Goal: Task Accomplishment & Management: Use online tool/utility

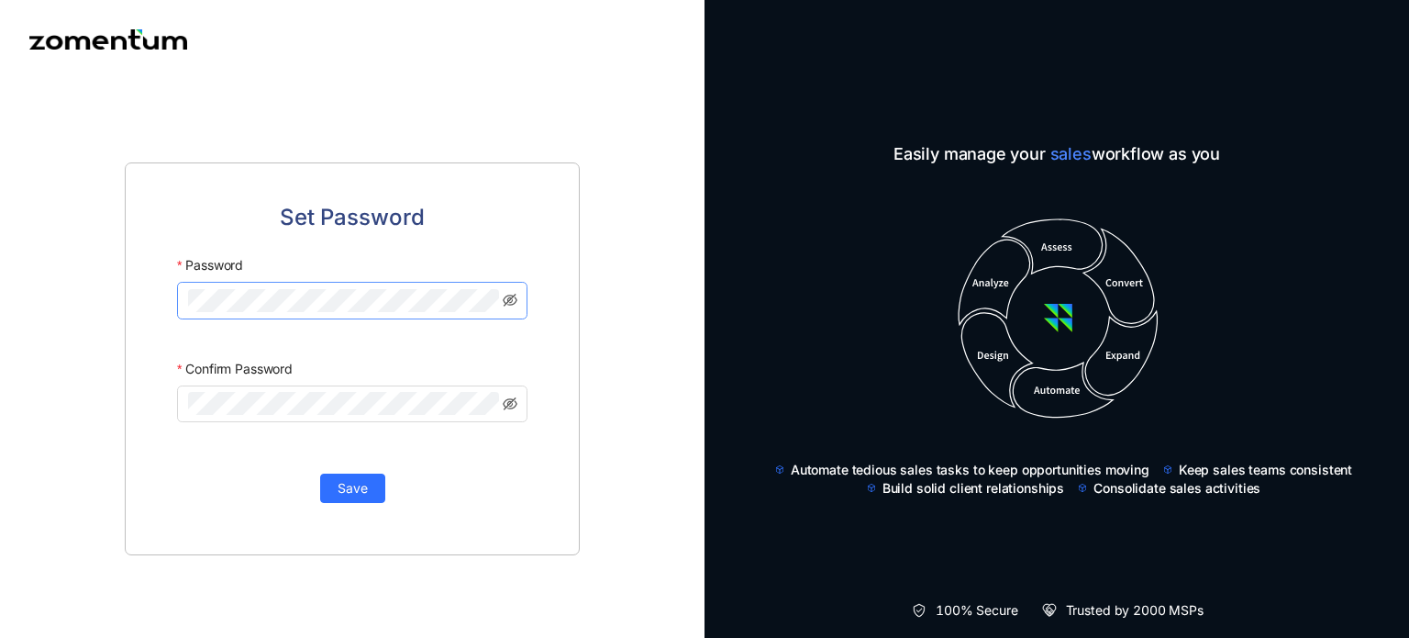
click at [483, 304] on keeper-lock "Open Keeper Popup" at bounding box center [486, 301] width 22 height 22
click at [491, 301] on keeper-lock "Open Keeper Popup" at bounding box center [486, 301] width 22 height 22
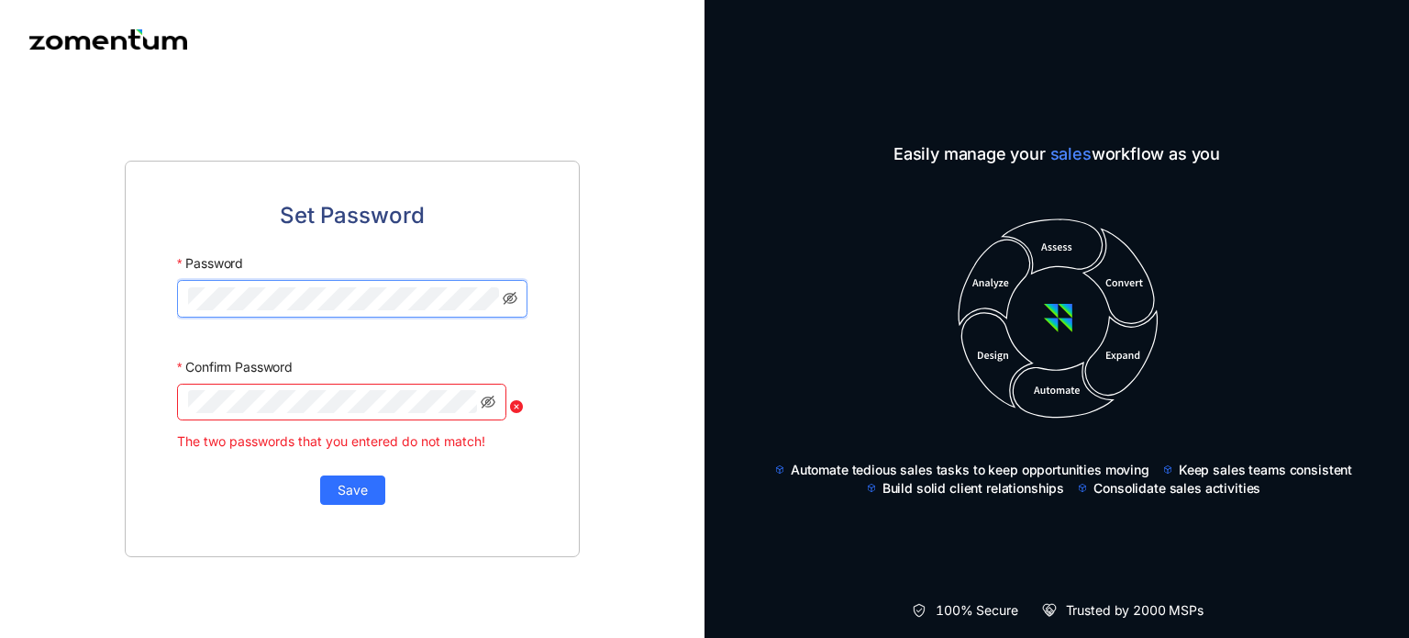
click at [479, 300] on keeper-lock "Open Keeper Popup" at bounding box center [486, 299] width 22 height 22
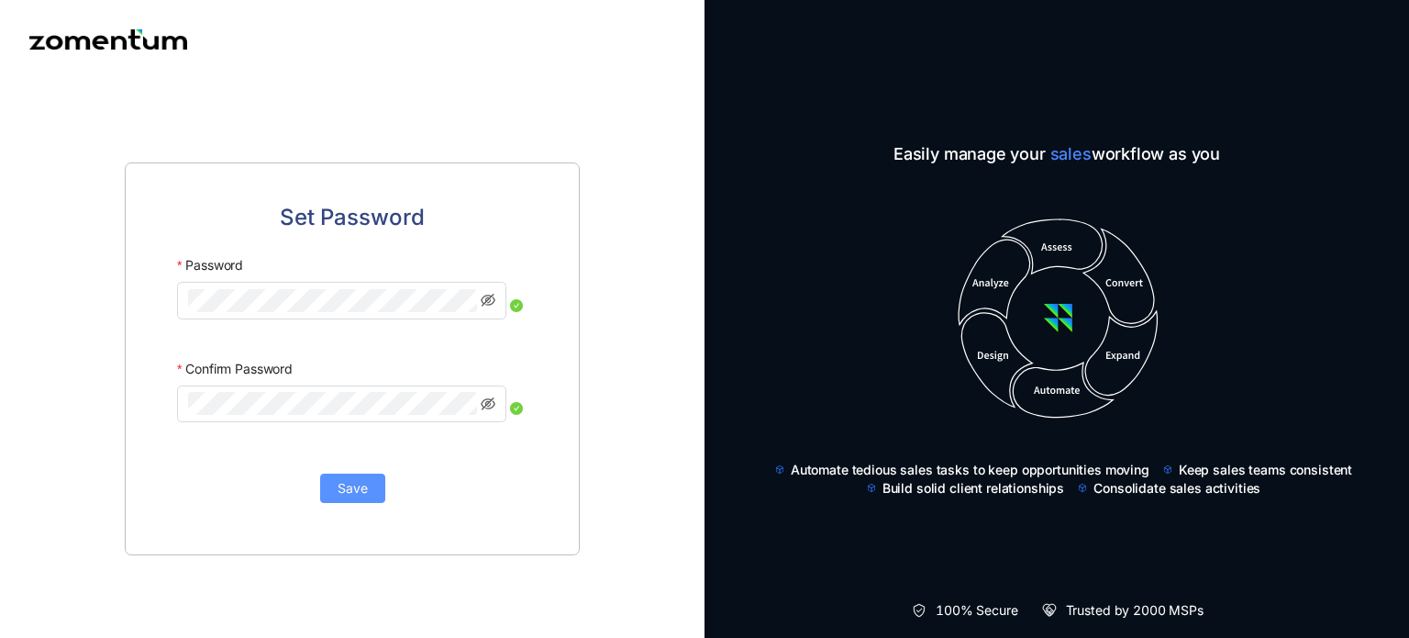
click at [360, 482] on span "Save" at bounding box center [353, 488] width 30 height 20
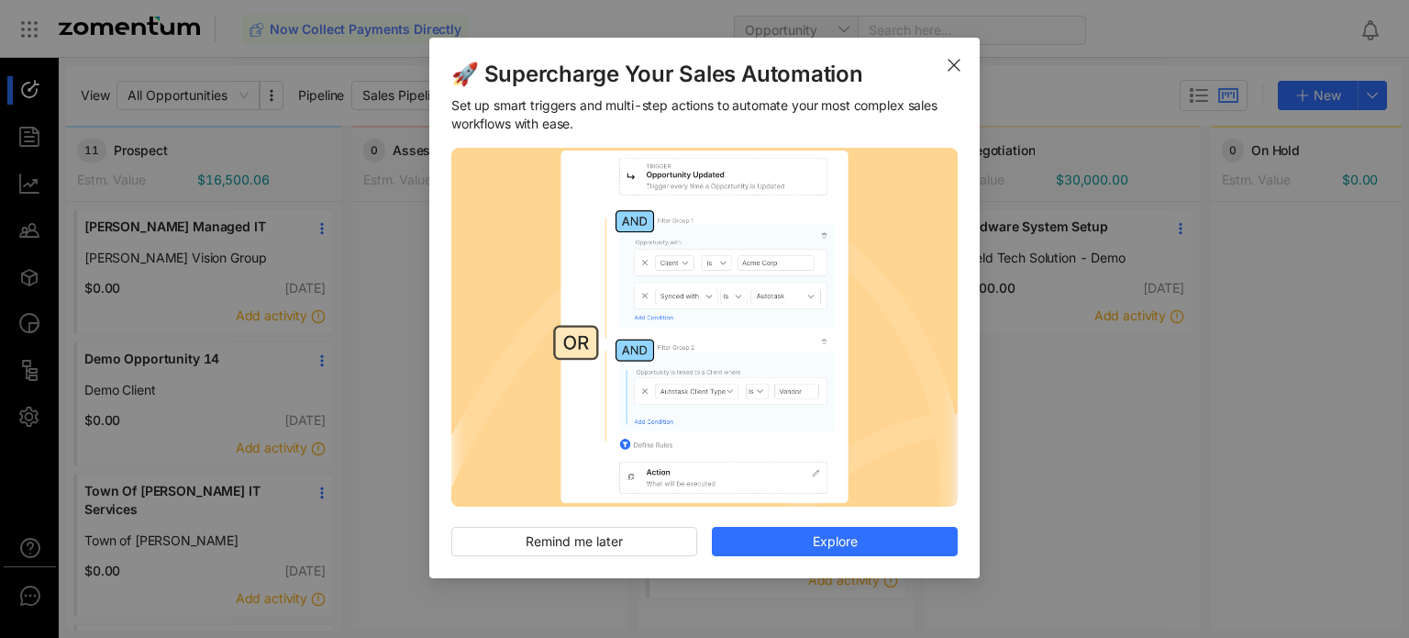
click at [956, 58] on icon "Close" at bounding box center [954, 65] width 15 height 15
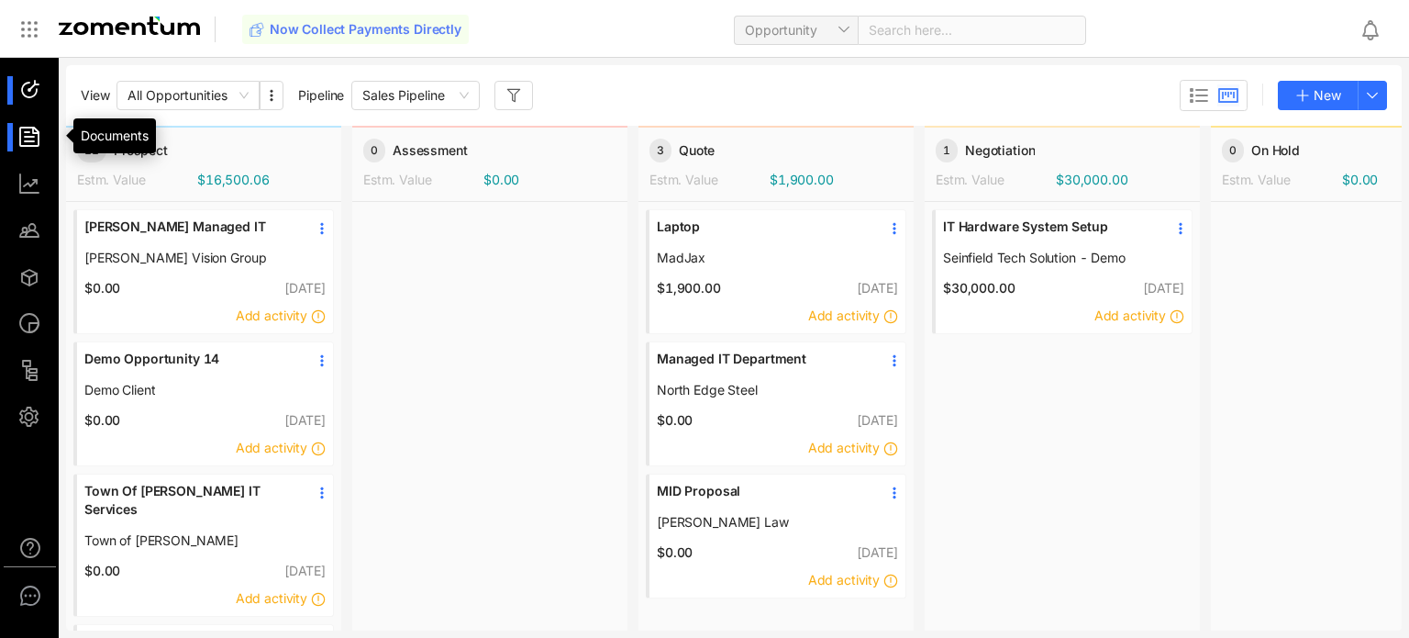
click at [29, 128] on div at bounding box center [37, 137] width 39 height 28
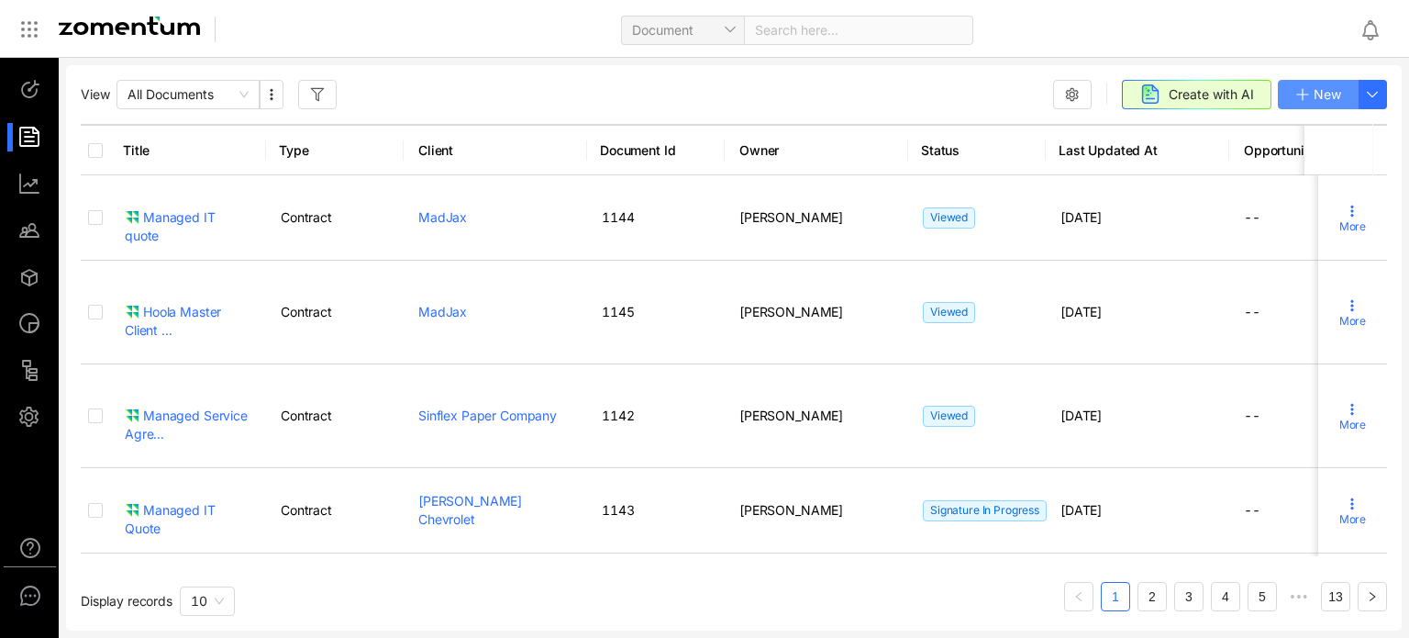
click at [1314, 101] on span "New" at bounding box center [1328, 94] width 28 height 20
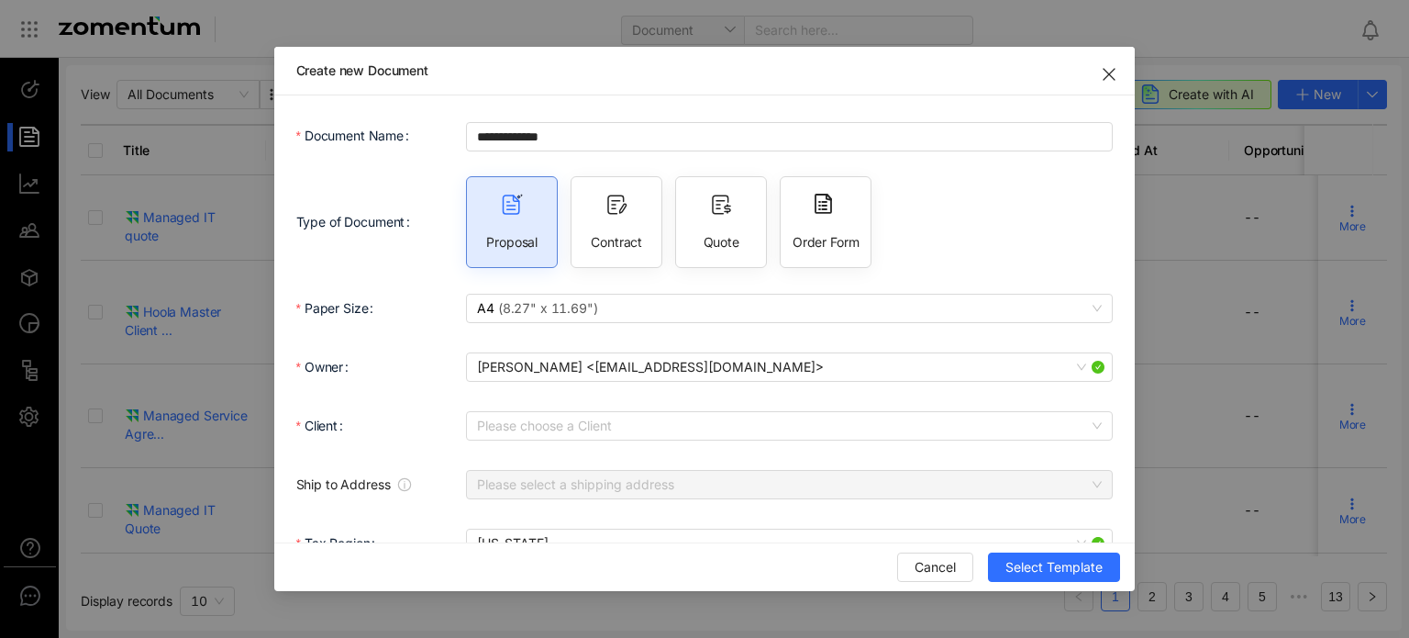
click at [723, 228] on div "Quote" at bounding box center [721, 222] width 92 height 92
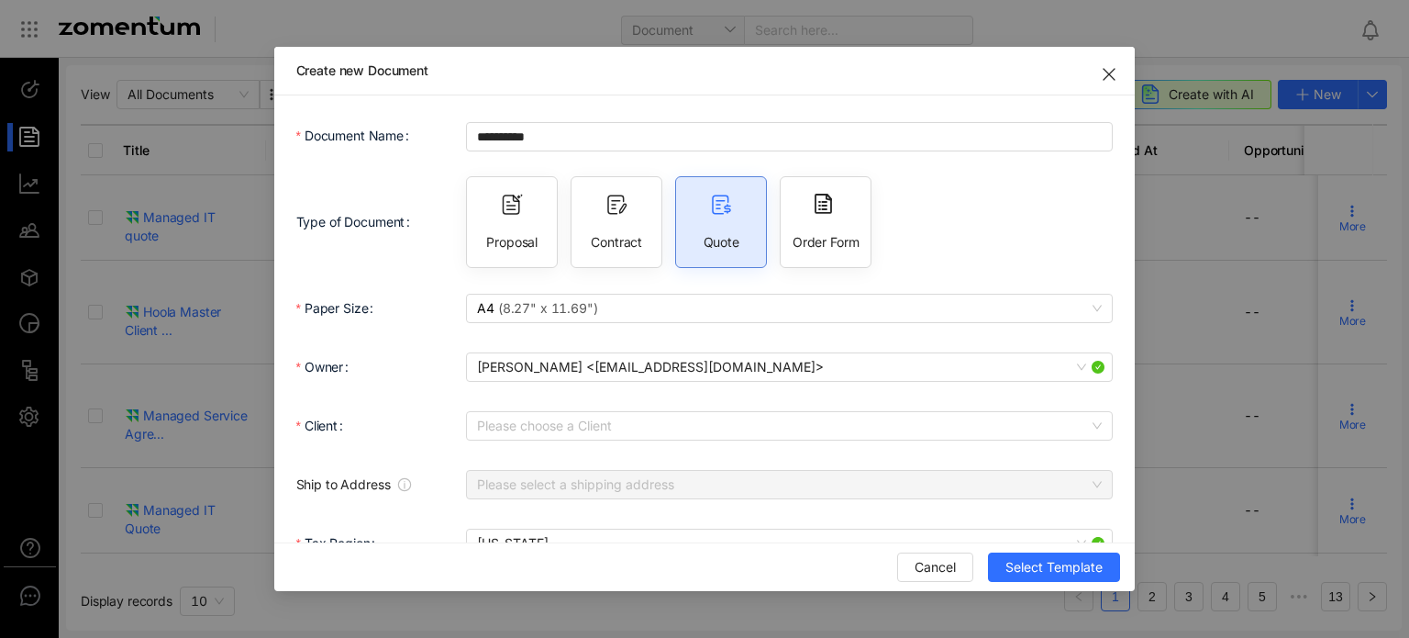
click at [717, 215] on icon at bounding box center [721, 205] width 22 height 22
click at [588, 223] on div "Contract" at bounding box center [617, 222] width 92 height 92
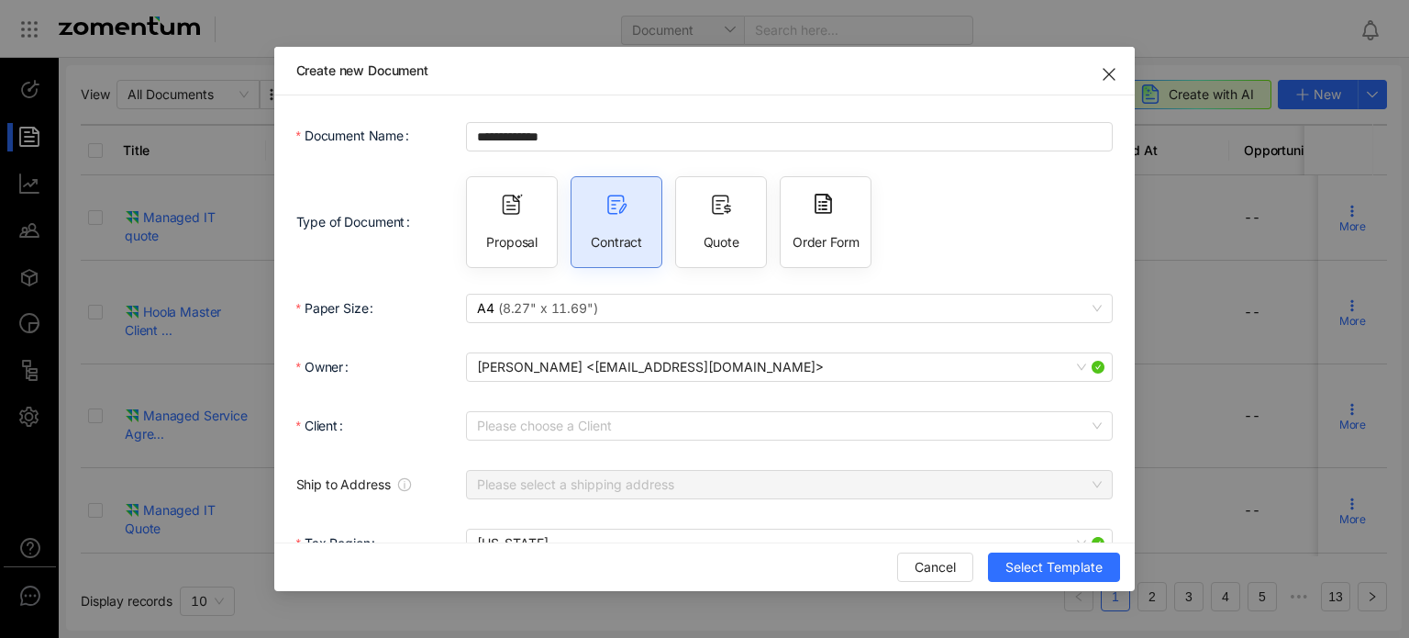
click at [501, 201] on icon at bounding box center [512, 205] width 22 height 22
type input "**********"
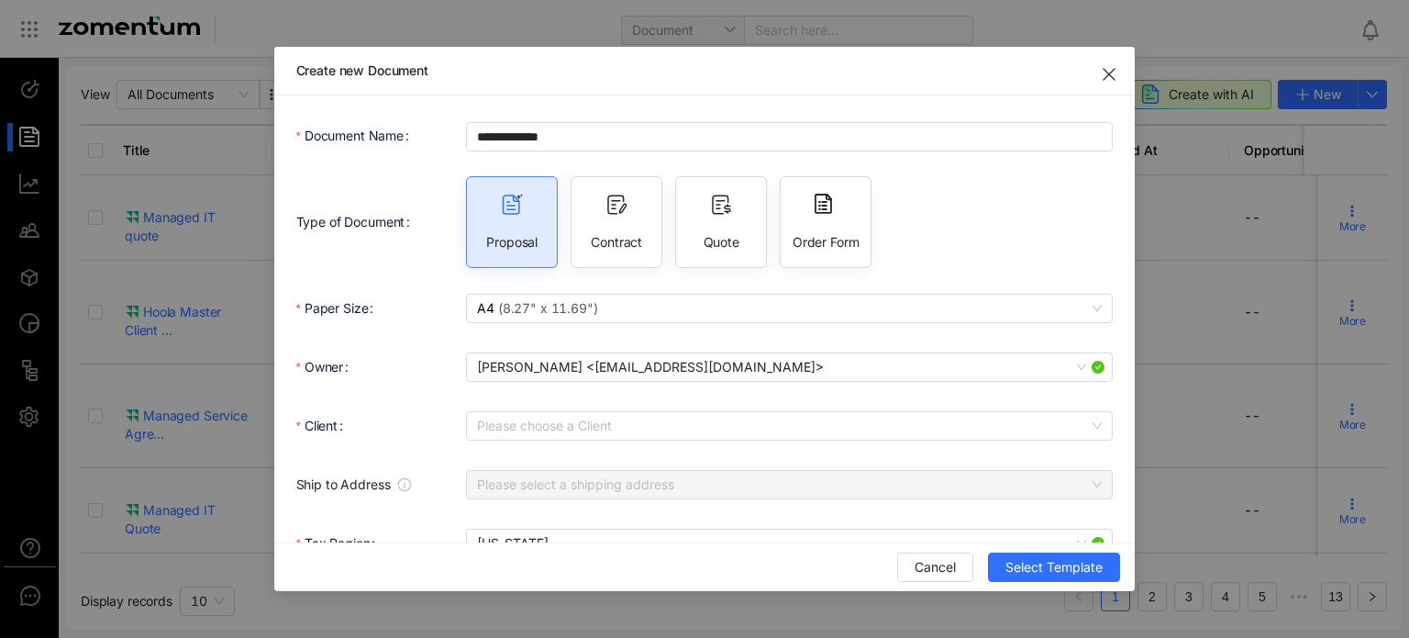
click at [1116, 67] on icon "Close" at bounding box center [1109, 74] width 15 height 15
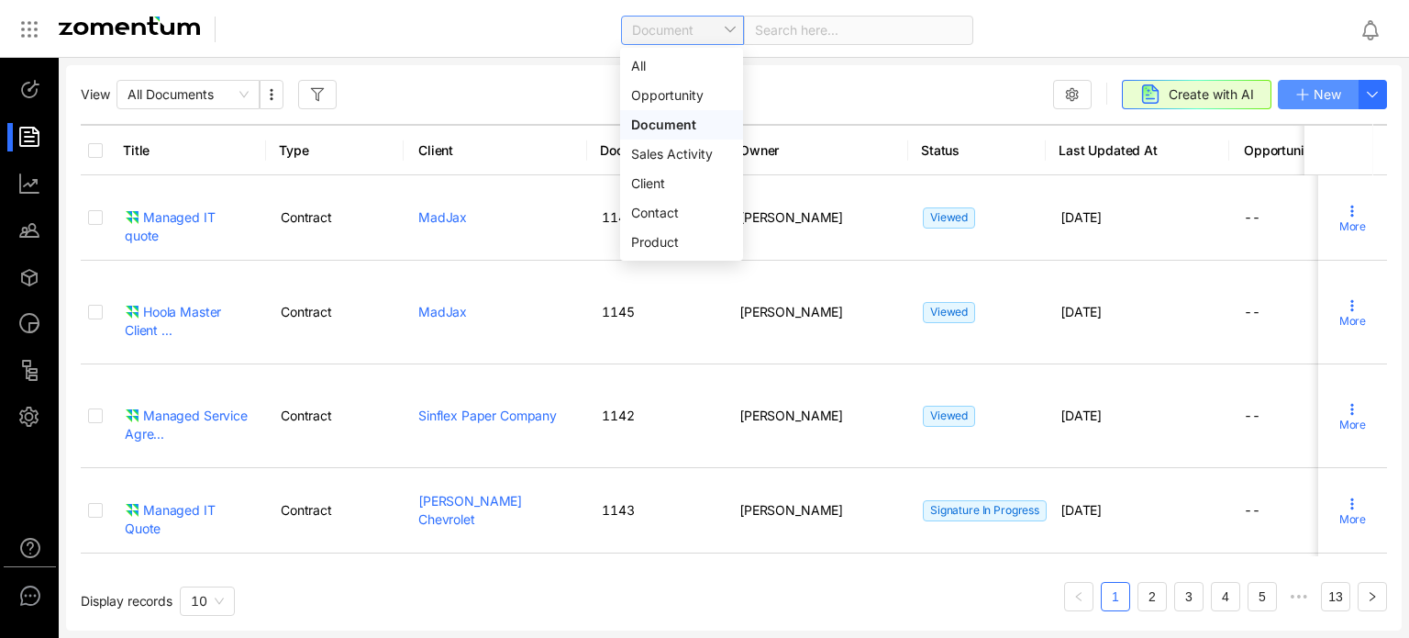
click at [738, 30] on div "Document" at bounding box center [682, 30] width 123 height 29
click at [502, 6] on div "Document Search here..." at bounding box center [704, 29] width 1409 height 59
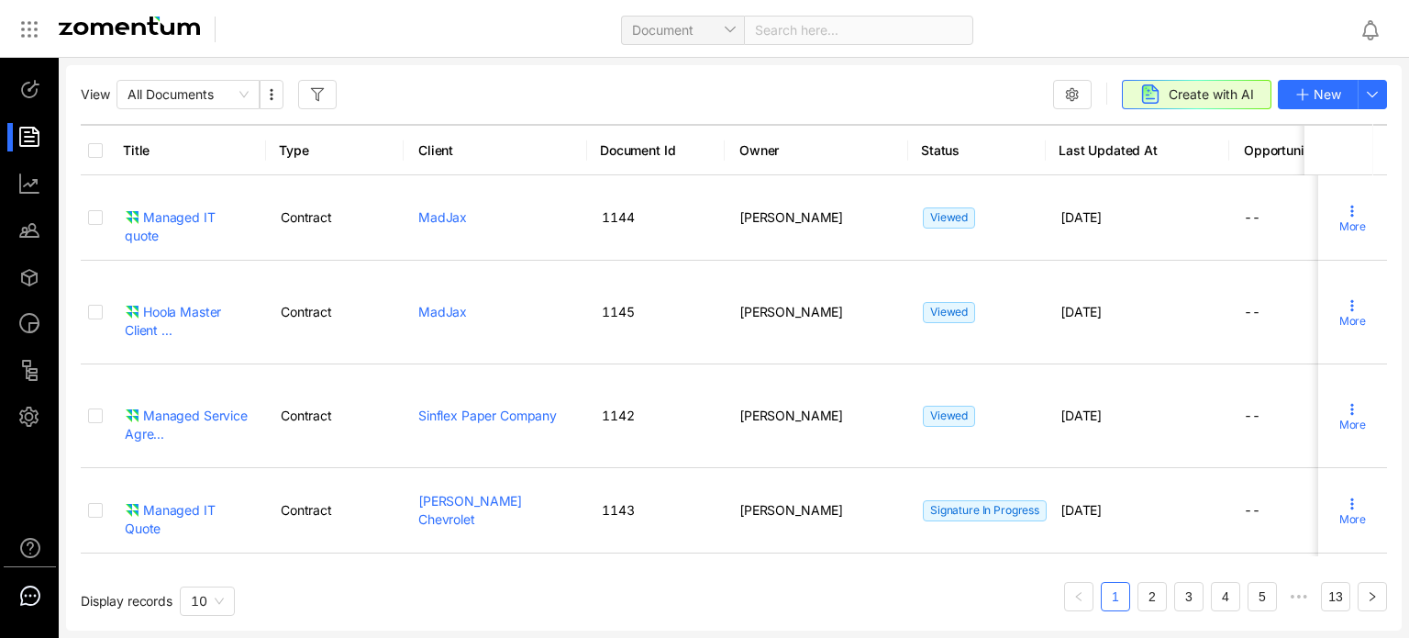
click at [33, 584] on icon at bounding box center [30, 595] width 22 height 22
click at [38, 423] on div at bounding box center [37, 417] width 39 height 28
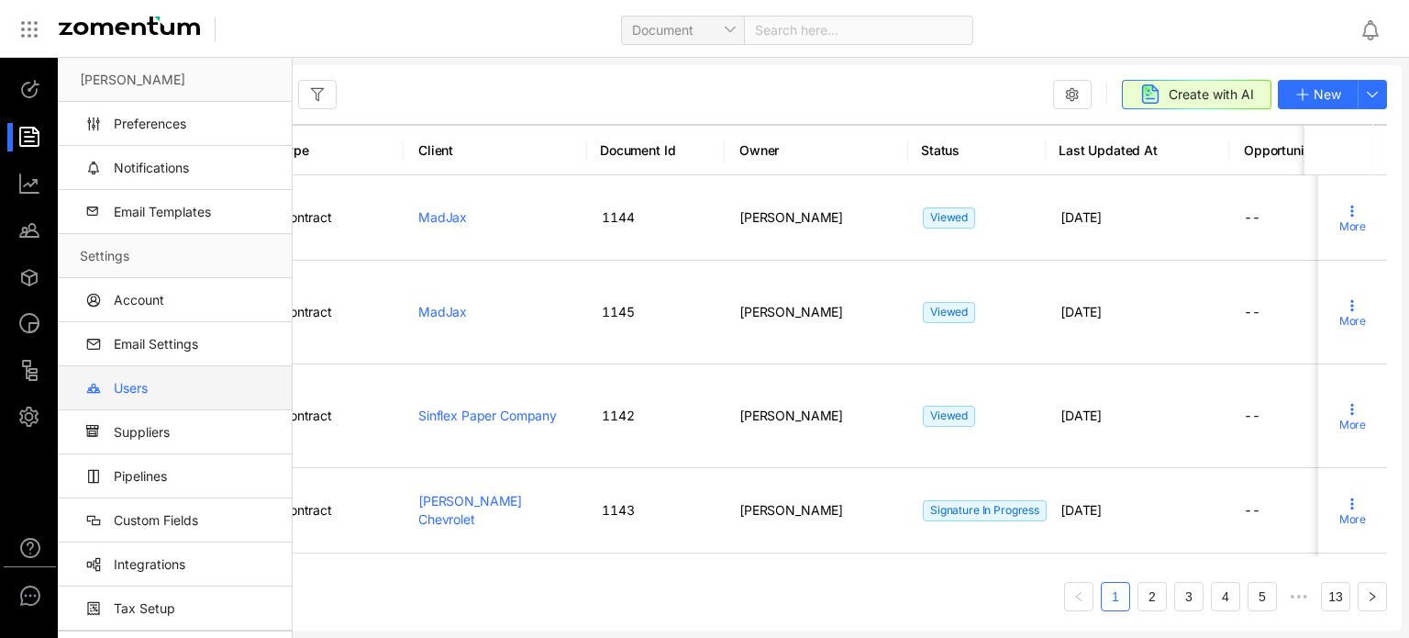
scroll to position [37, 0]
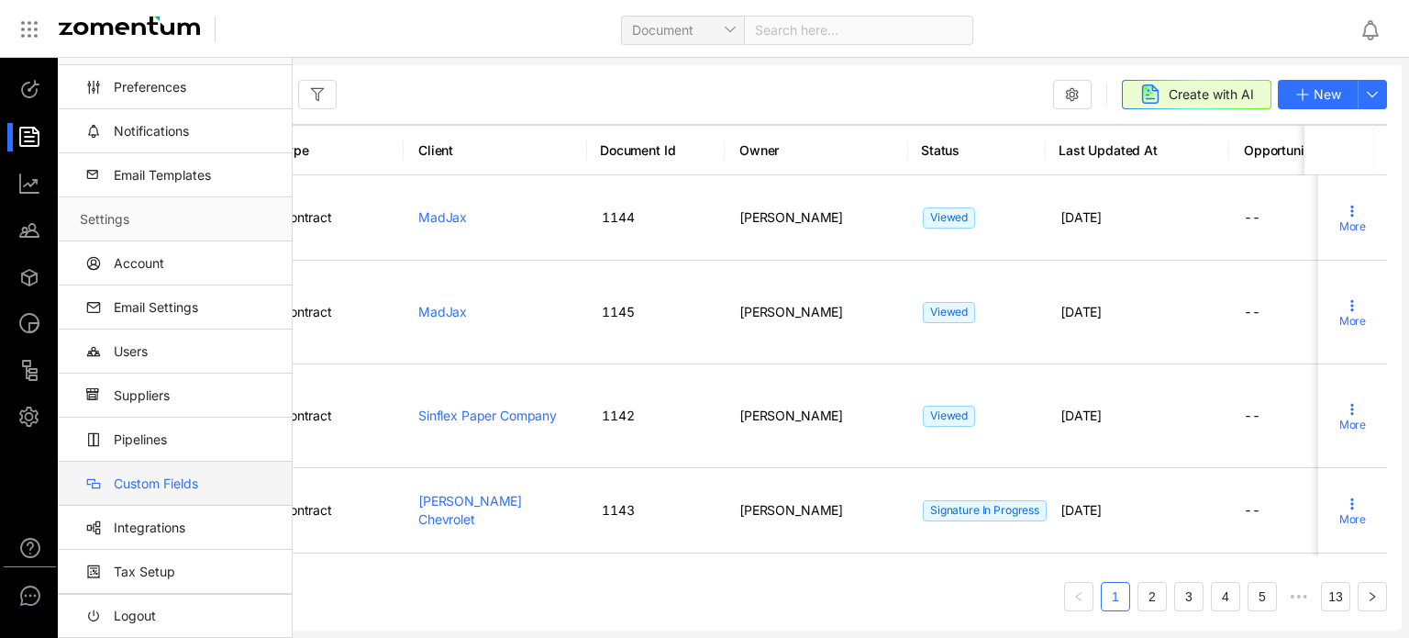
click at [170, 490] on link "Custom Fields" at bounding box center [178, 483] width 197 height 44
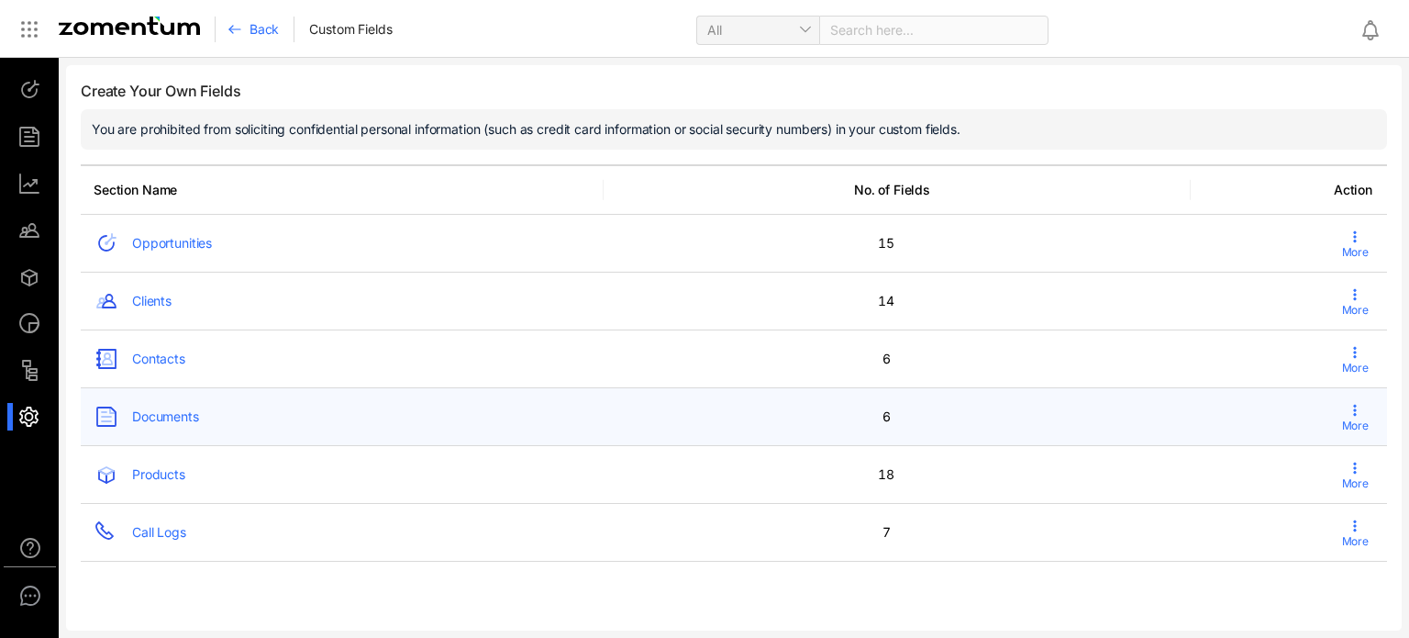
click at [176, 421] on link "Documents" at bounding box center [165, 416] width 67 height 18
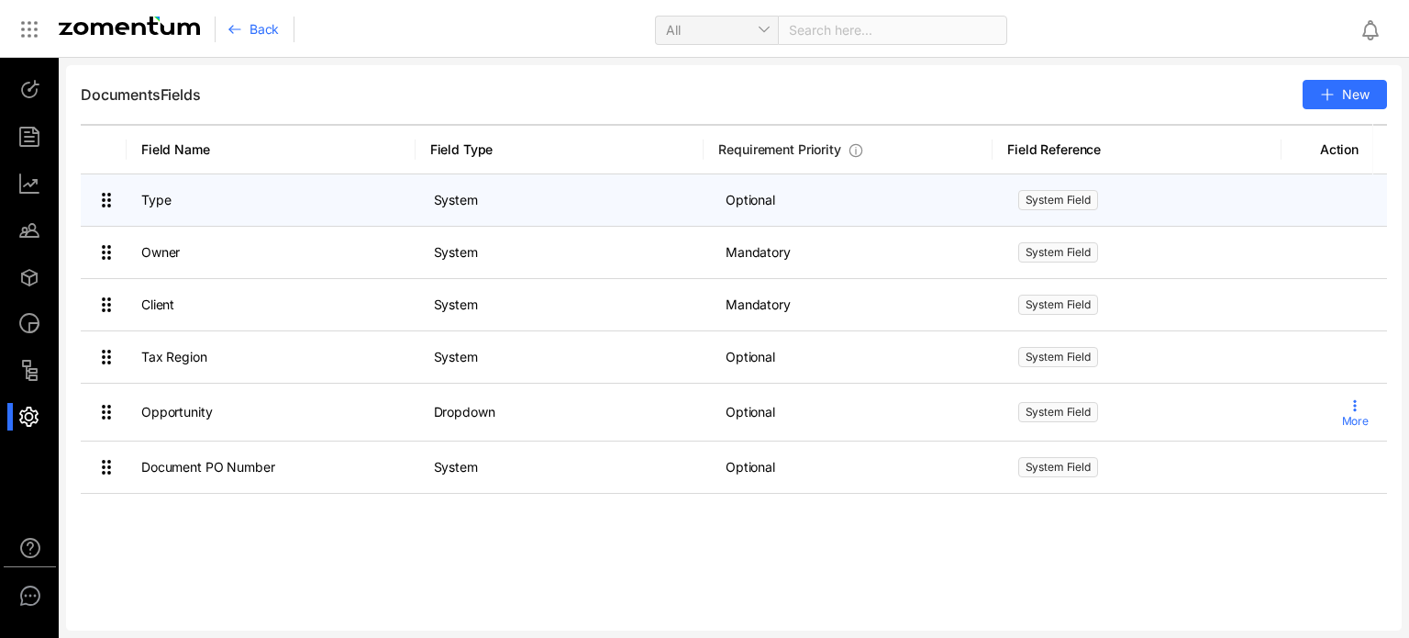
click at [337, 197] on td "Type" at bounding box center [273, 200] width 293 height 52
click at [154, 201] on td "Type" at bounding box center [273, 200] width 293 height 52
drag, startPoint x: 477, startPoint y: 203, endPoint x: 580, endPoint y: 194, distance: 103.2
click at [480, 205] on td "System" at bounding box center [565, 200] width 293 height 52
drag, startPoint x: 756, startPoint y: 196, endPoint x: 1031, endPoint y: 187, distance: 275.4
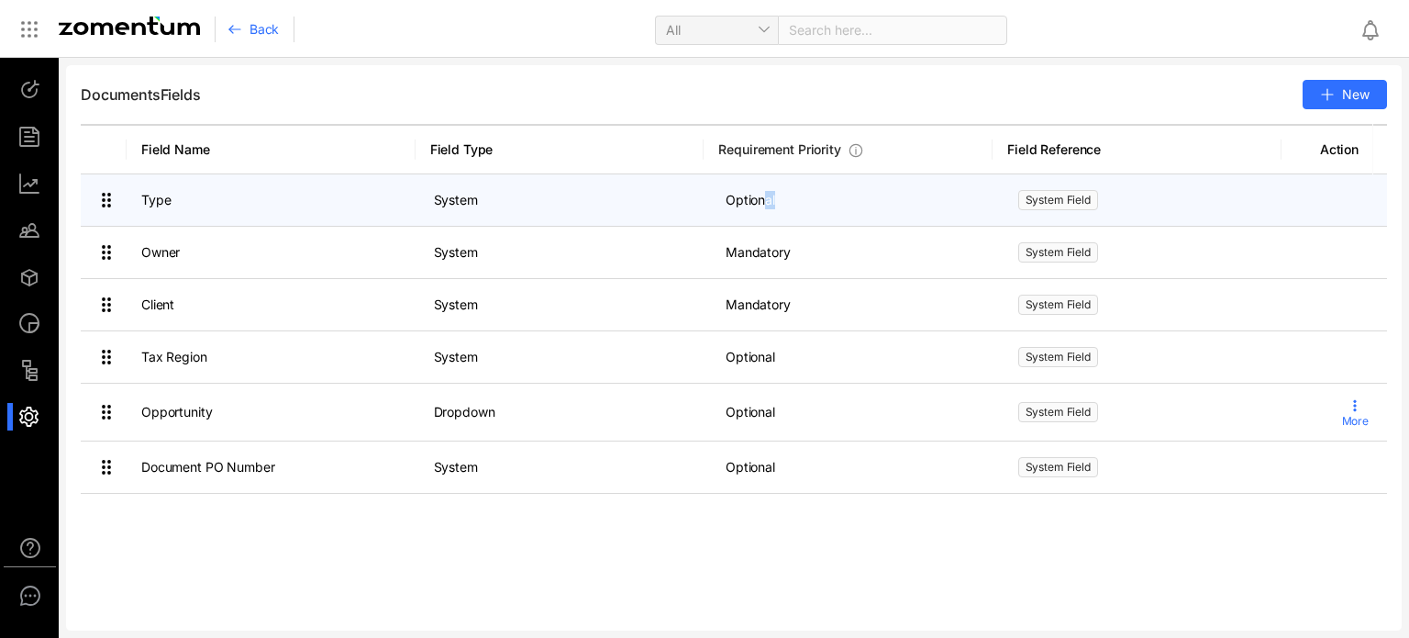
click at [817, 199] on td "Optional" at bounding box center [857, 200] width 293 height 52
click at [1204, 205] on td "System Field" at bounding box center [1150, 200] width 293 height 52
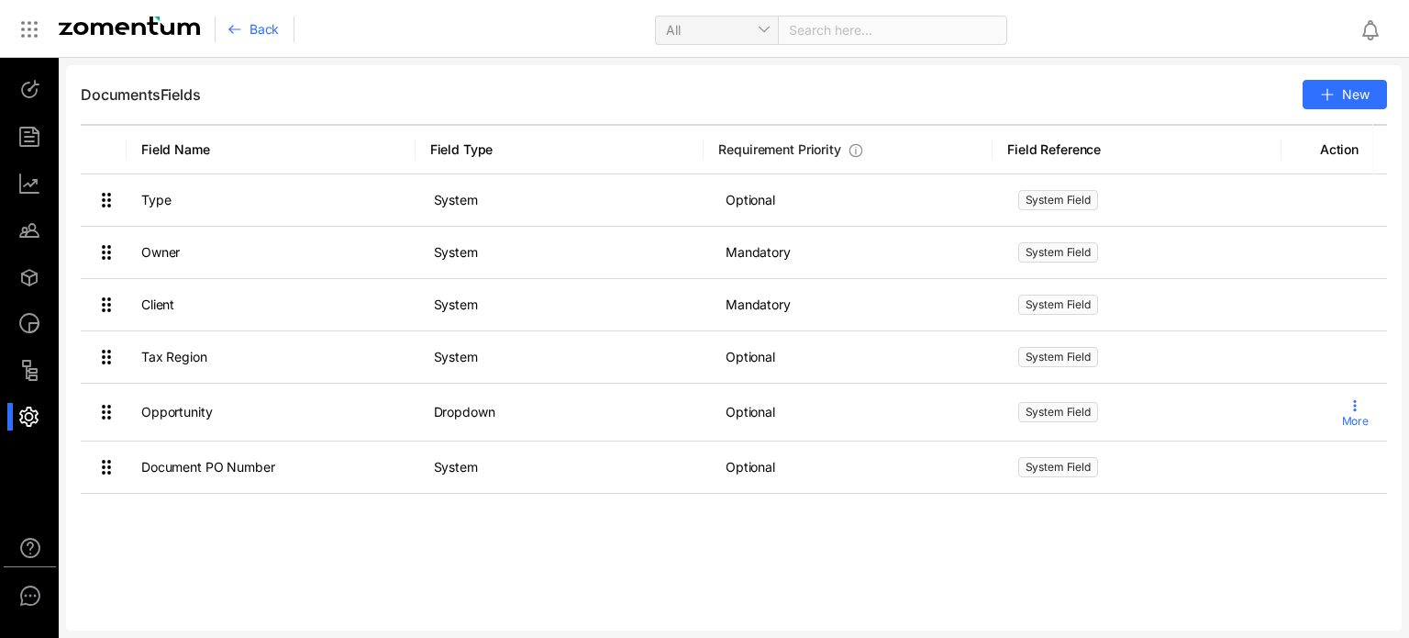
click at [238, 22] on icon at bounding box center [234, 29] width 15 height 15
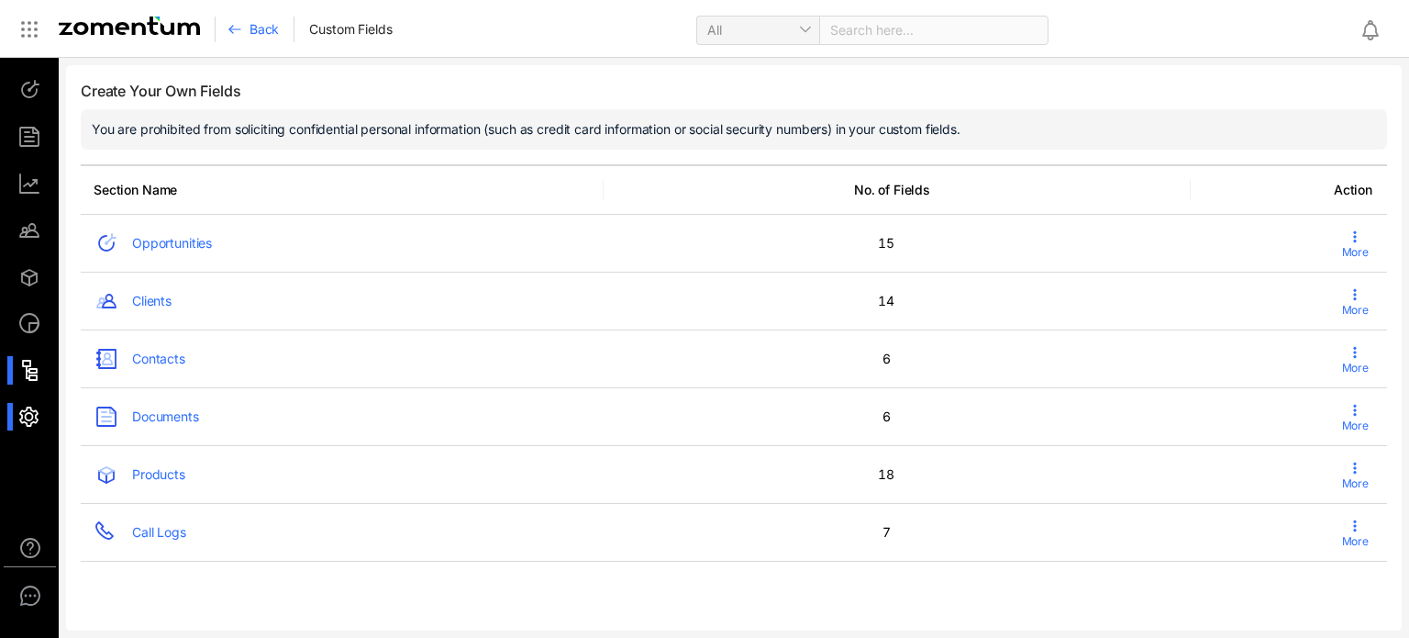
click at [17, 371] on li at bounding box center [29, 370] width 44 height 28
click at [38, 372] on div at bounding box center [37, 370] width 39 height 28
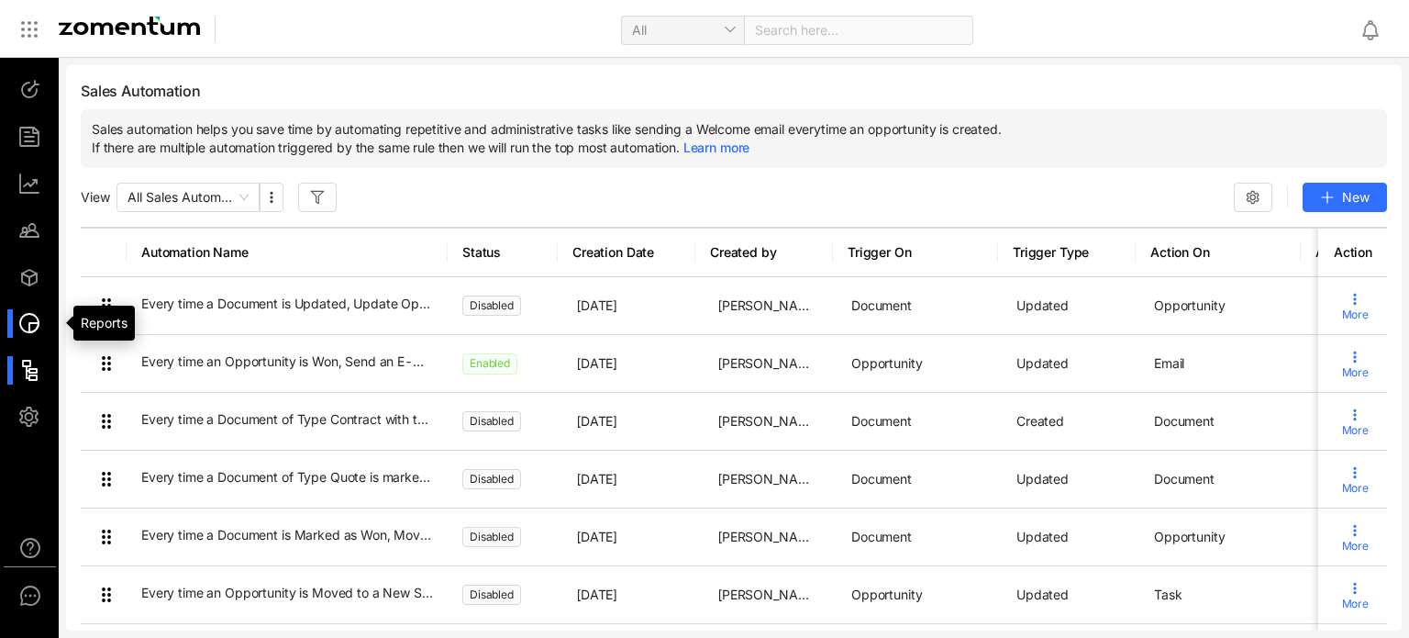
click at [22, 316] on div at bounding box center [37, 323] width 39 height 28
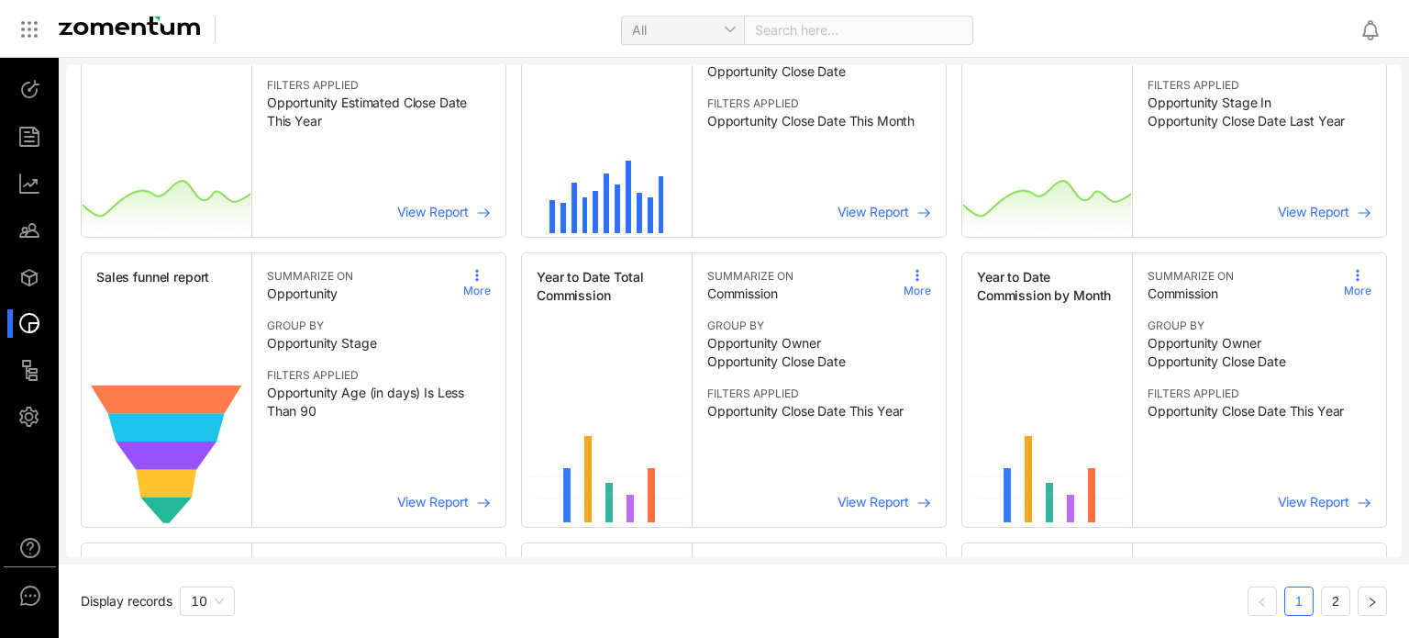
scroll to position [83, 0]
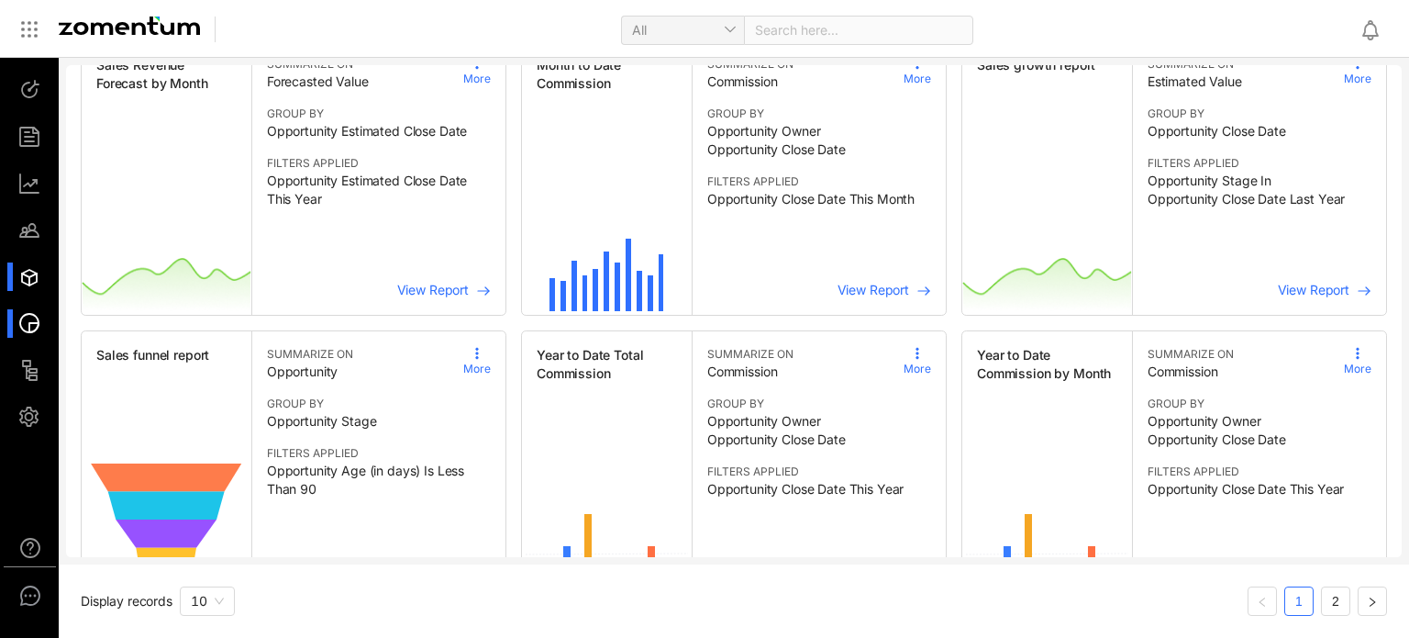
click at [29, 279] on div at bounding box center [37, 276] width 39 height 28
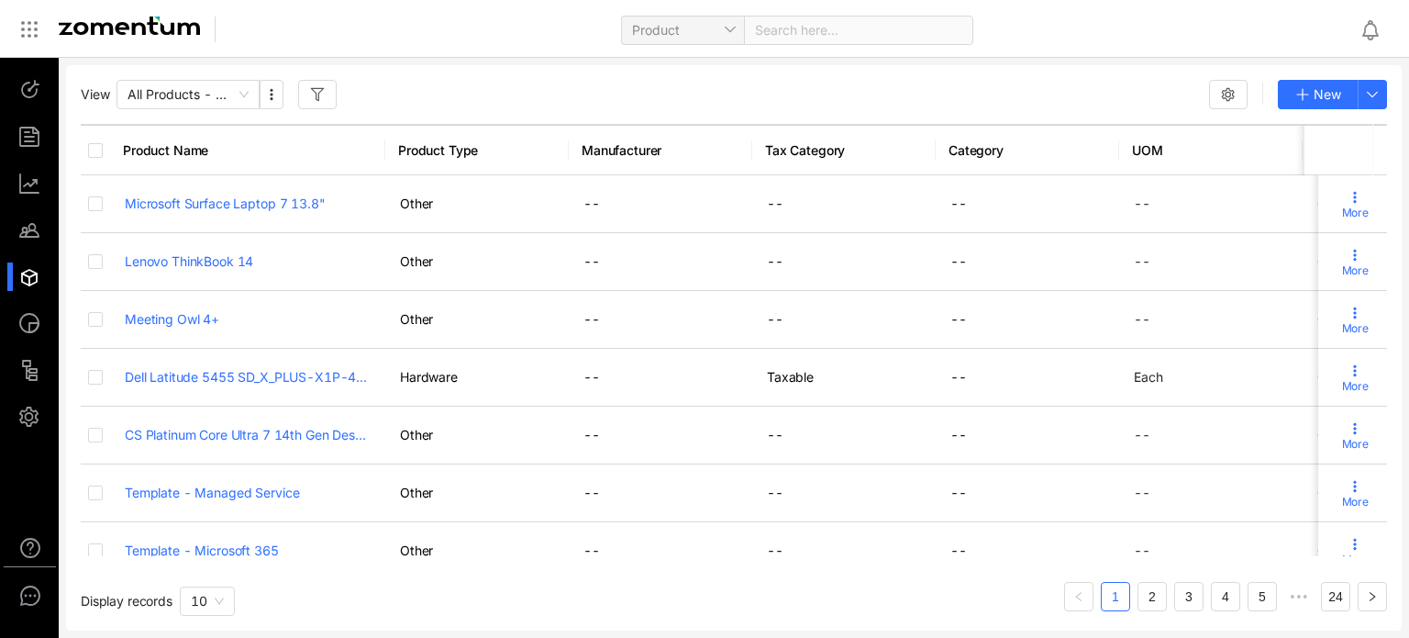
click at [37, 241] on div at bounding box center [37, 230] width 39 height 28
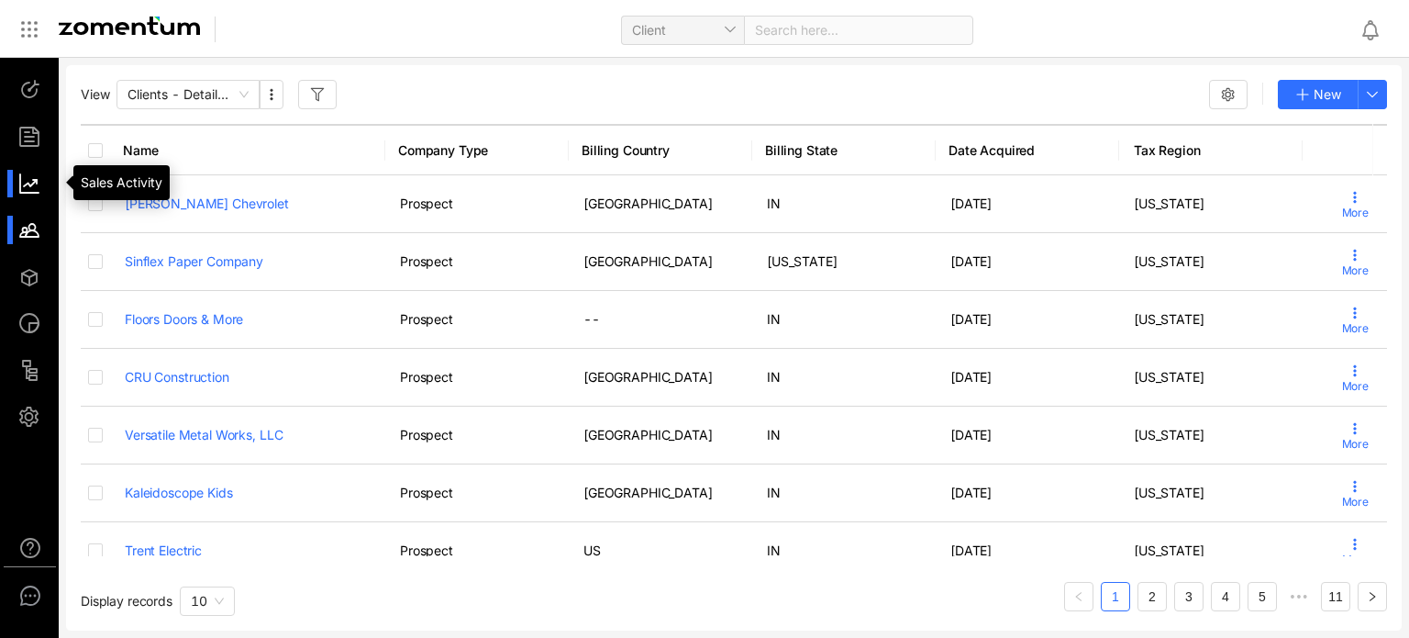
click at [31, 190] on div at bounding box center [37, 184] width 39 height 28
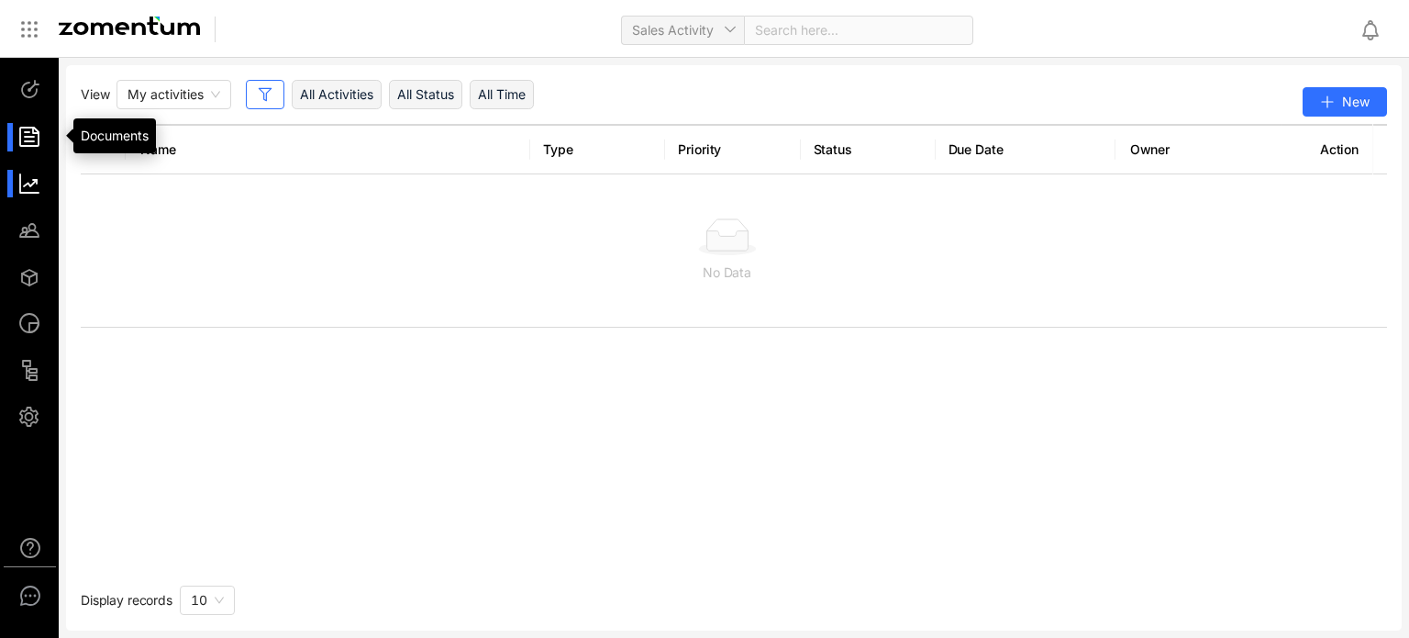
click at [44, 144] on div at bounding box center [37, 137] width 39 height 28
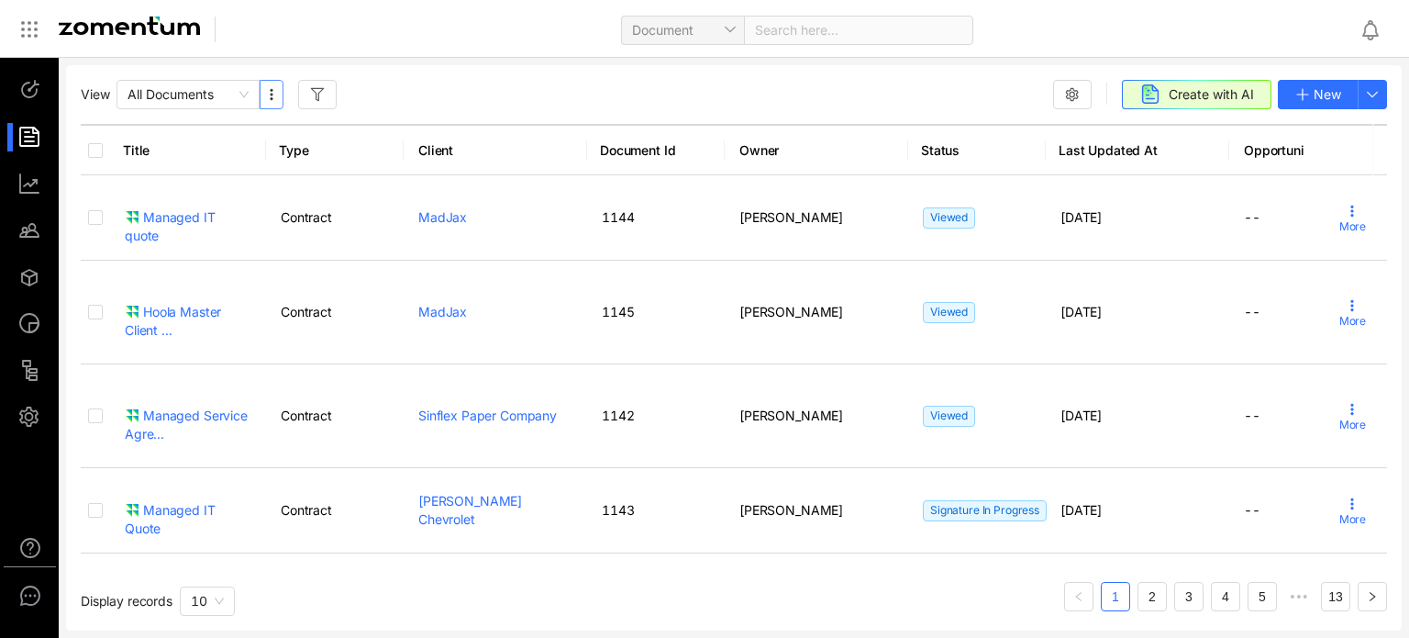
click at [278, 91] on icon "button" at bounding box center [271, 94] width 15 height 15
click at [465, 65] on div "View All Documents Create with AI New Title Type Client Document Id Owner Statu…" at bounding box center [734, 347] width 1336 height 565
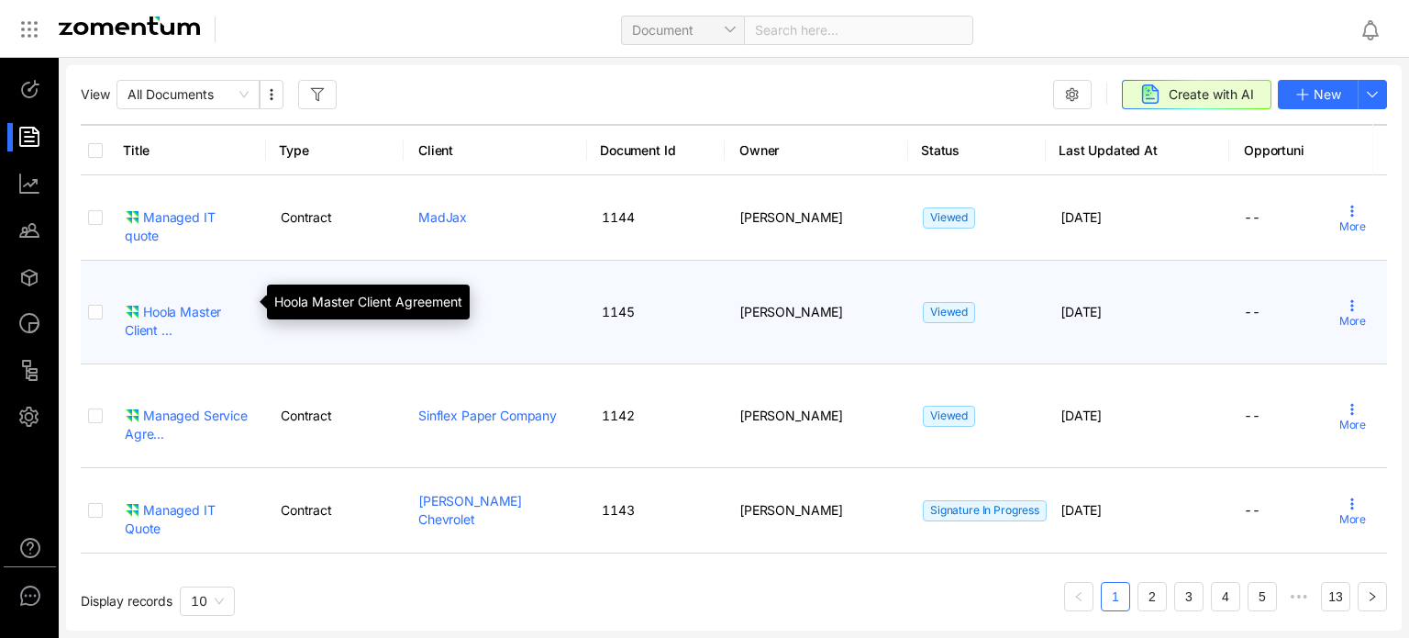
click at [236, 326] on div "Hoola Master Client ..." at bounding box center [188, 321] width 127 height 37
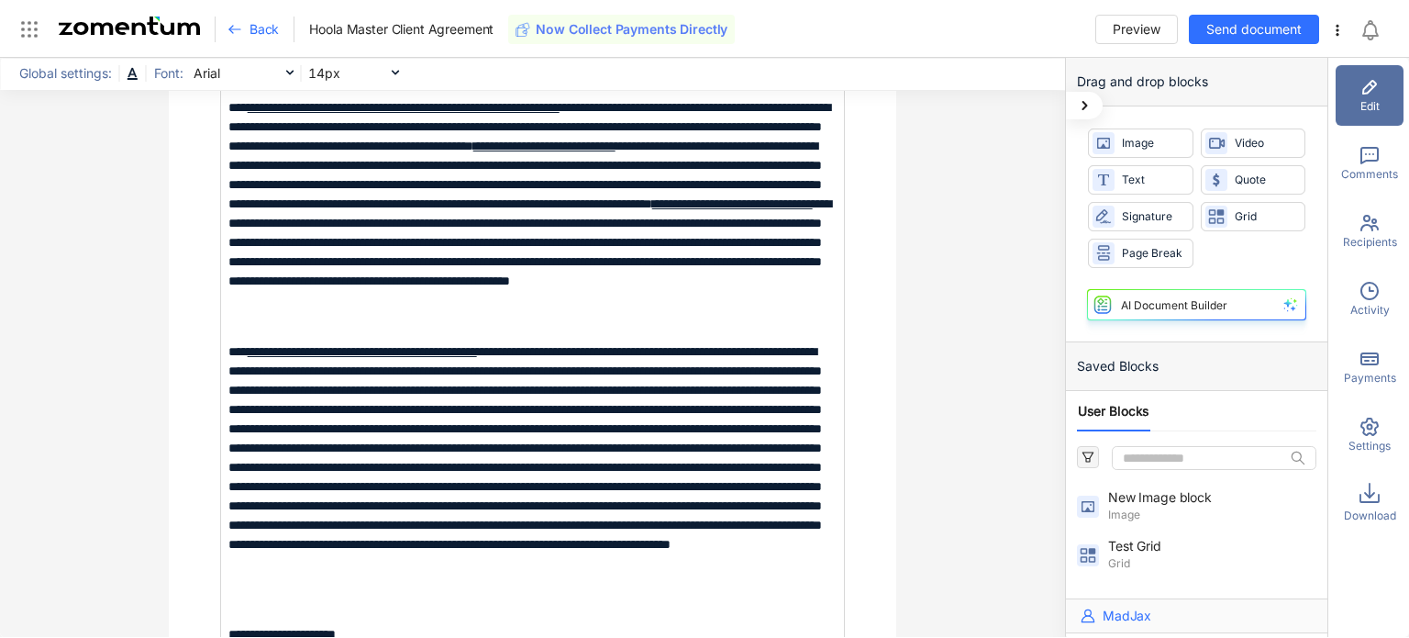
scroll to position [2569, 0]
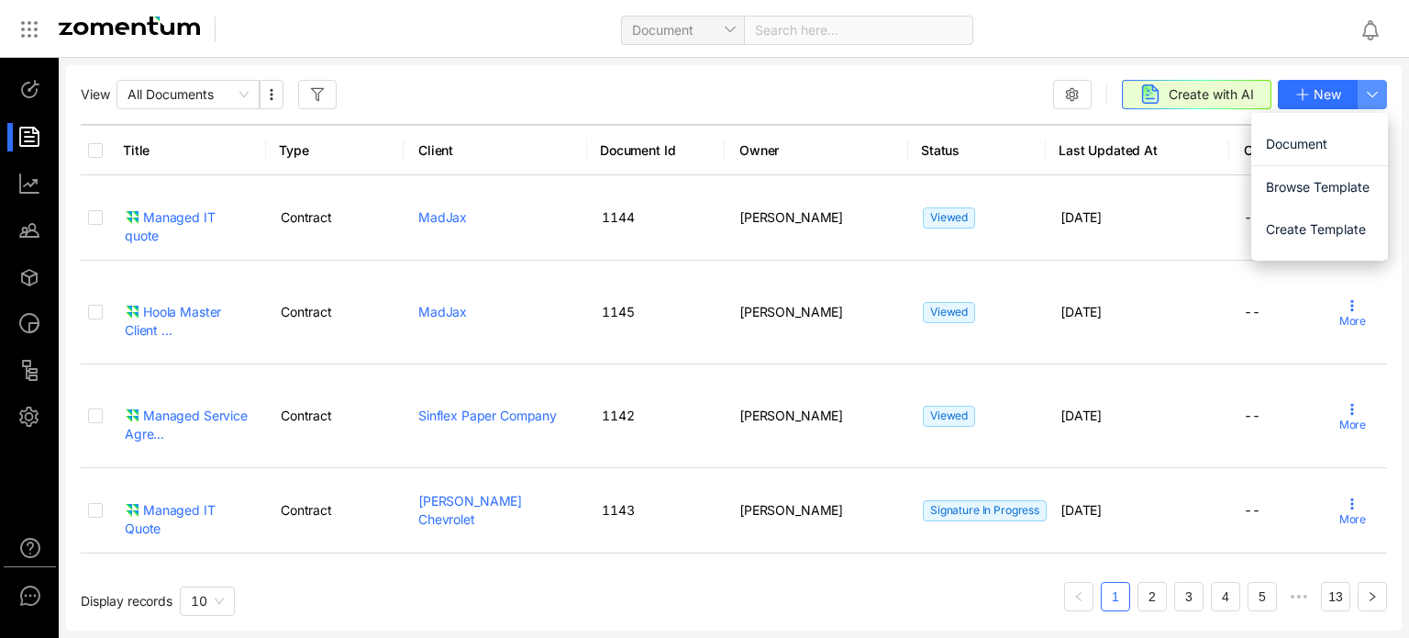
click at [1370, 91] on icon "button" at bounding box center [1372, 94] width 15 height 15
click at [1299, 183] on span "Browse Template" at bounding box center [1319, 187] width 107 height 20
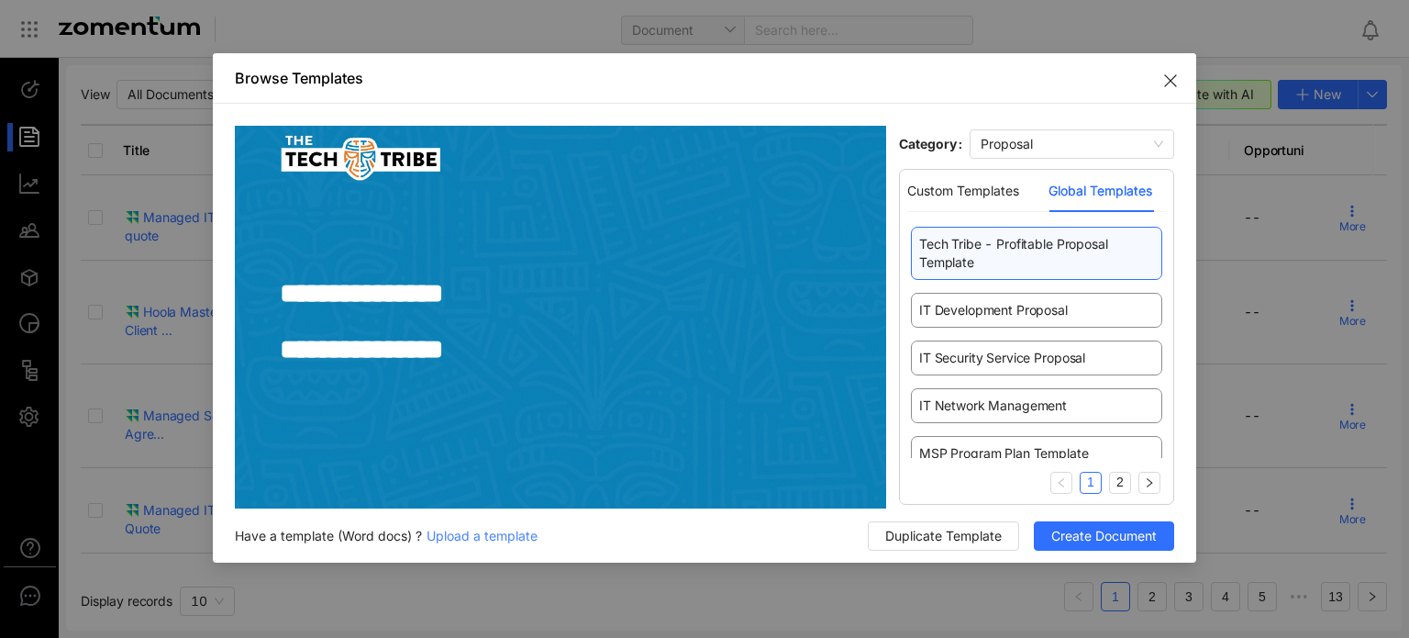
scroll to position [59, 0]
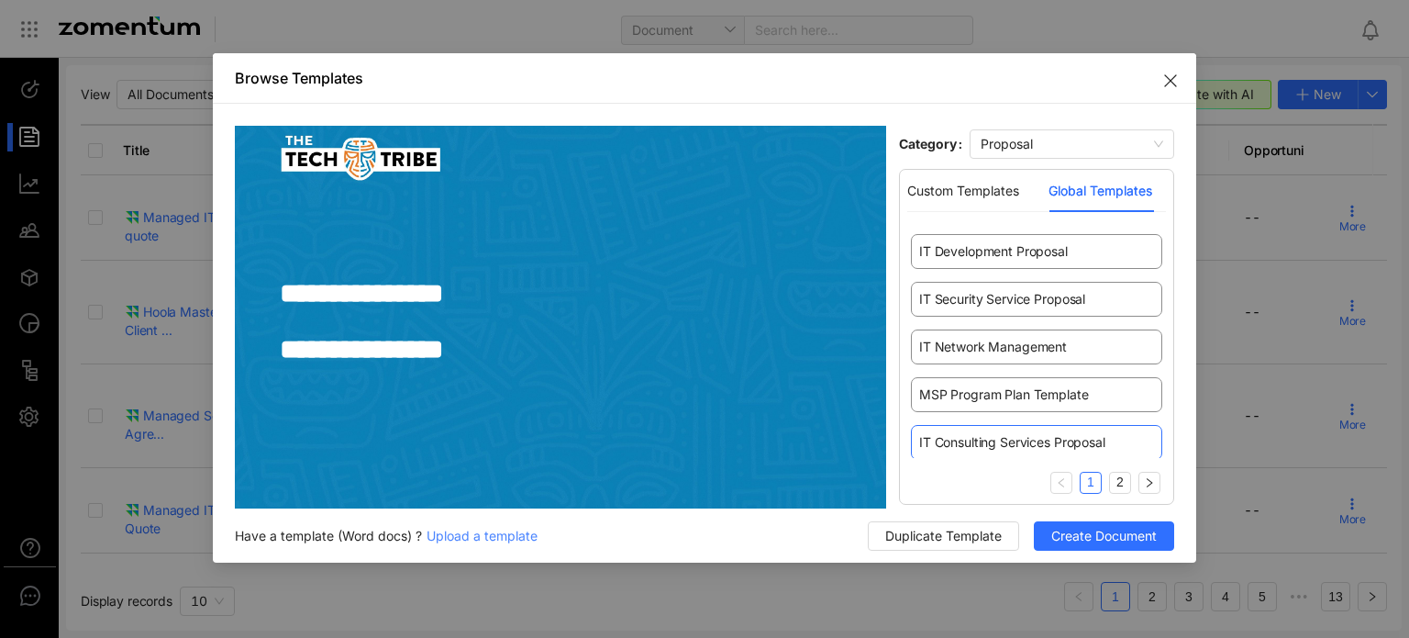
click at [1011, 438] on span "IT Consulting Services Proposal" at bounding box center [1012, 442] width 186 height 18
click at [982, 194] on div "Custom Templates" at bounding box center [963, 191] width 112 height 20
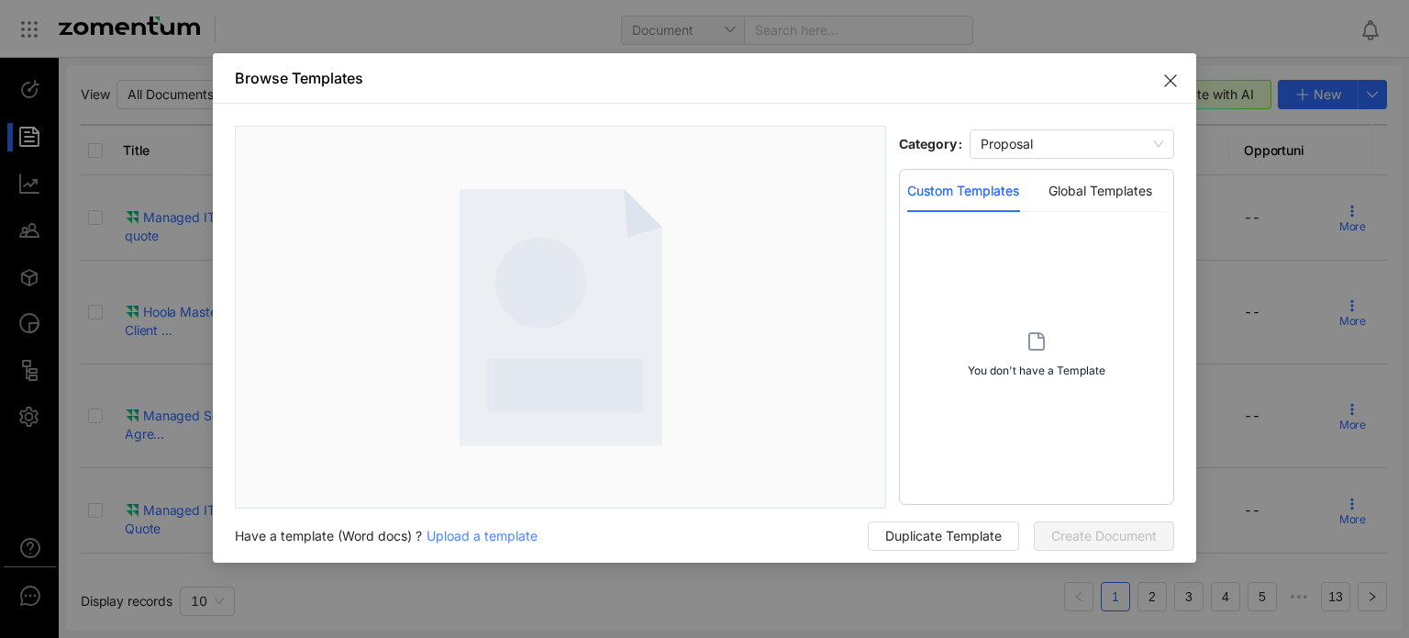
click at [1177, 83] on icon "Close" at bounding box center [1170, 80] width 15 height 15
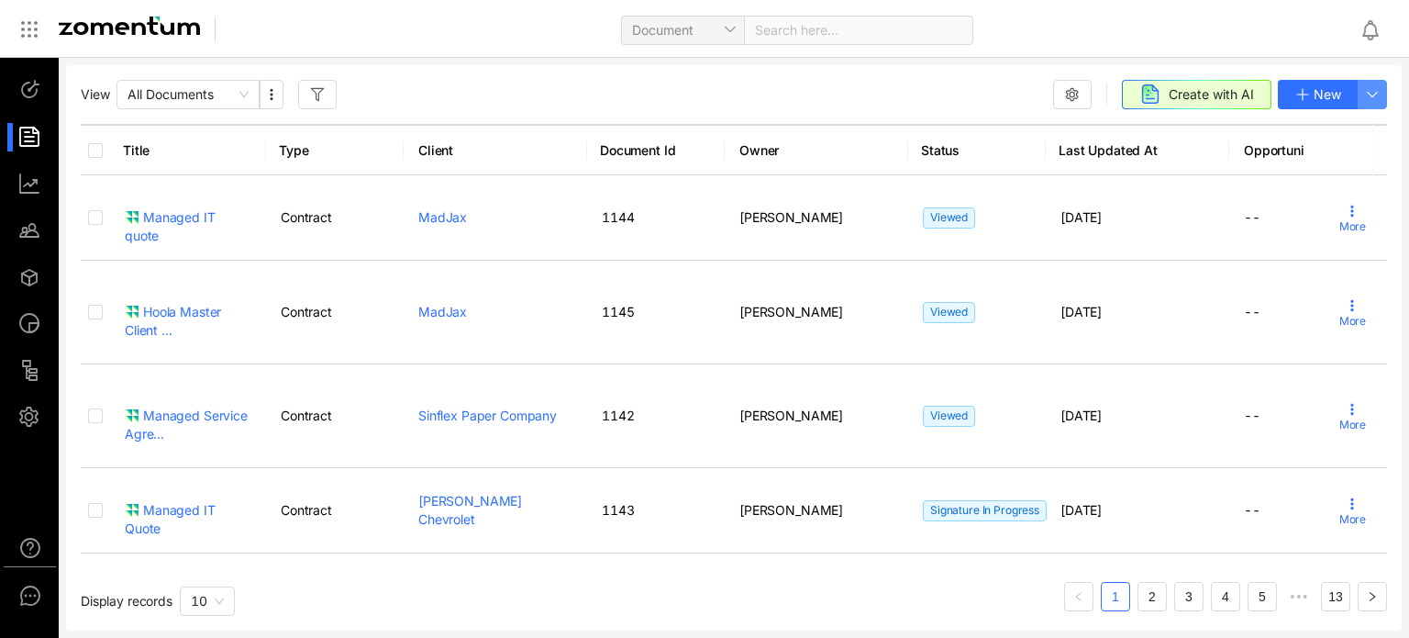
click at [1376, 87] on icon "button" at bounding box center [1372, 94] width 15 height 15
click at [1380, 97] on button "button" at bounding box center [1372, 94] width 29 height 29
click at [1183, 39] on div "Document Search here..." at bounding box center [793, 28] width 1103 height 43
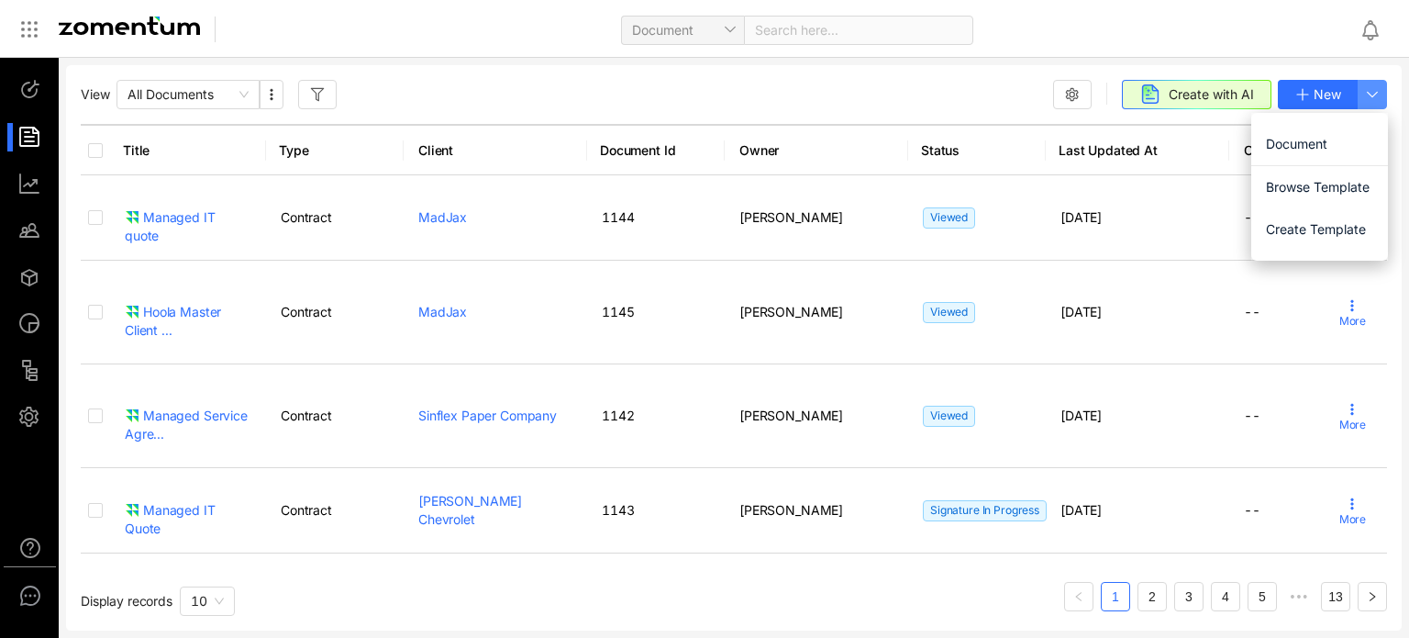
click at [1368, 100] on icon "button" at bounding box center [1372, 94] width 15 height 15
click at [1325, 142] on span "Document" at bounding box center [1319, 144] width 107 height 20
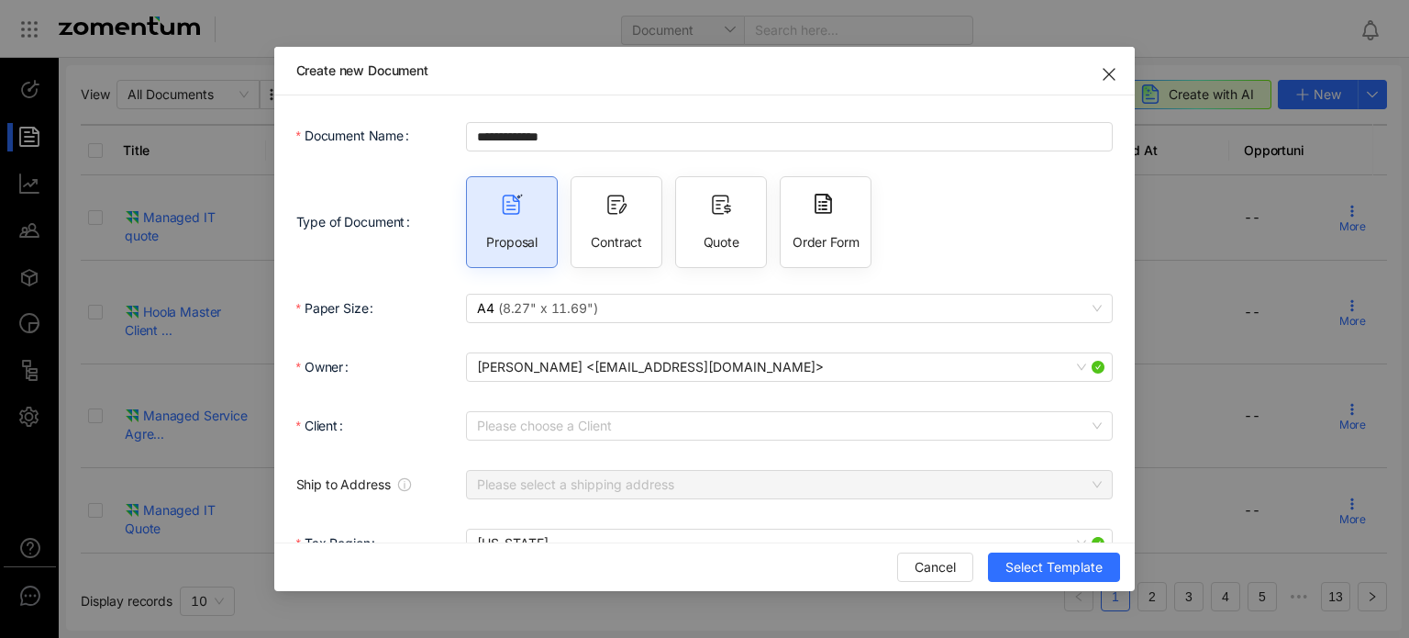
click at [649, 224] on div "Contract" at bounding box center [617, 222] width 92 height 92
type input "**********"
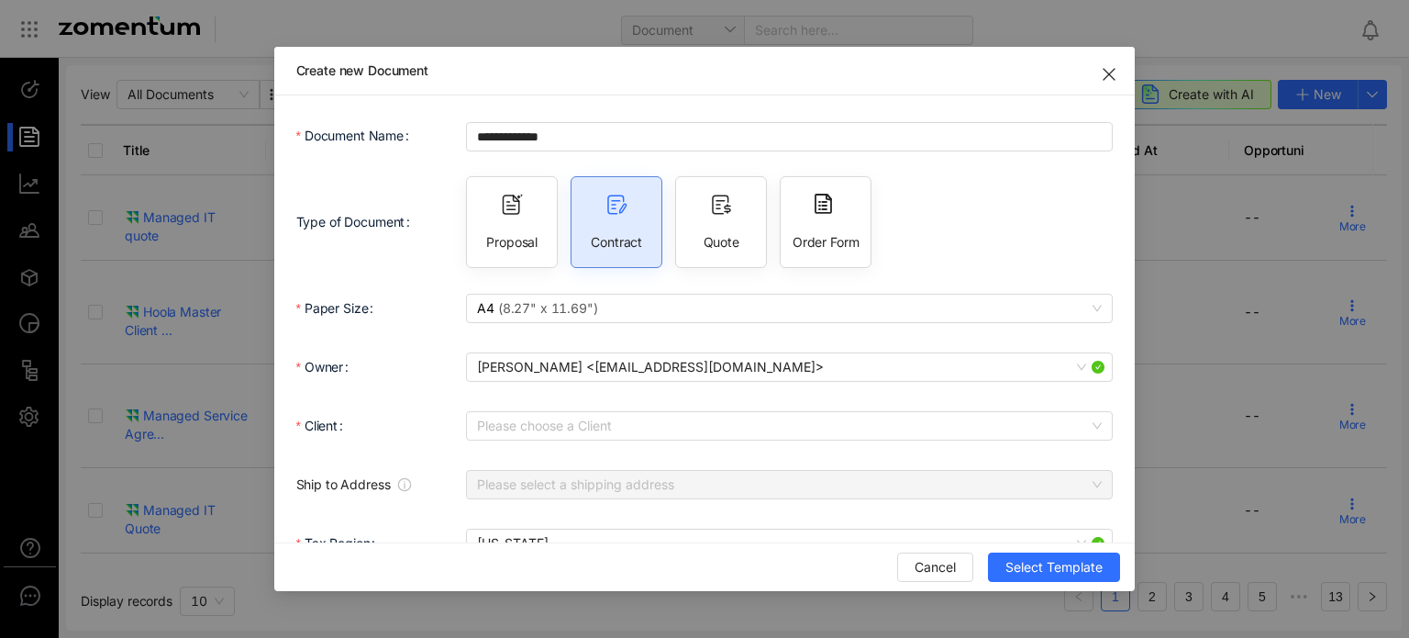
scroll to position [0, 0]
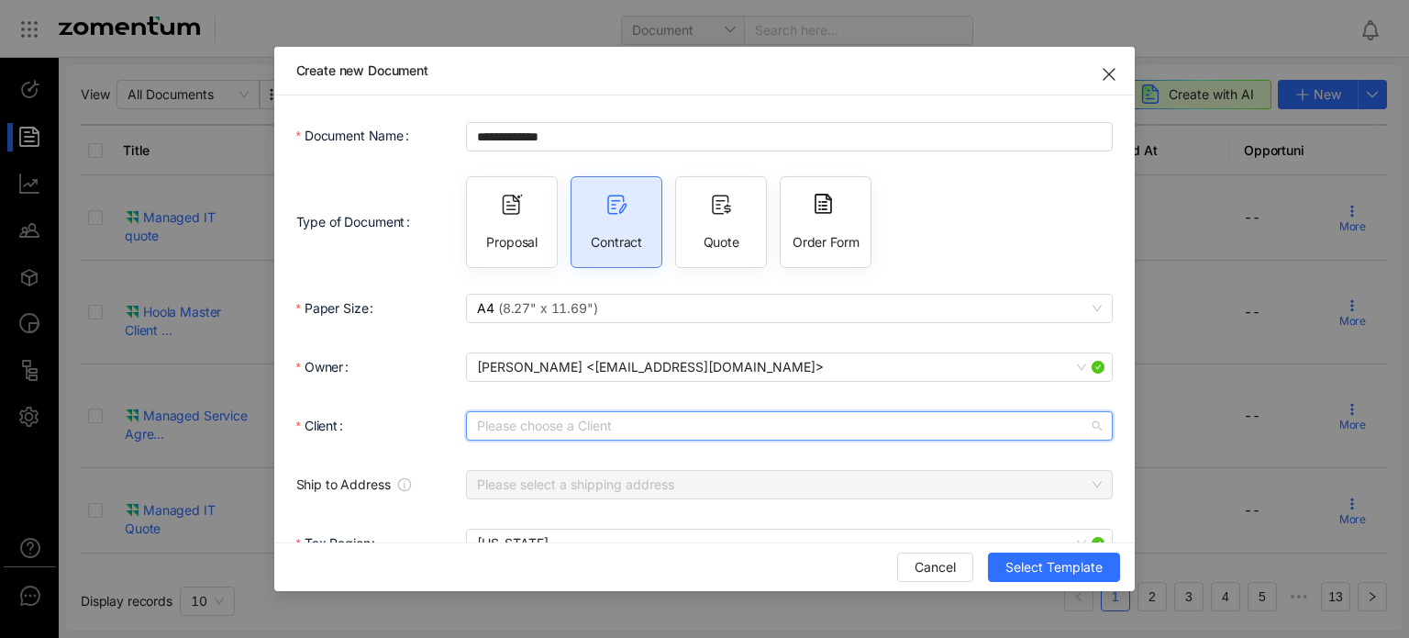
click at [871, 425] on input "Client" at bounding box center [783, 426] width 612 height 28
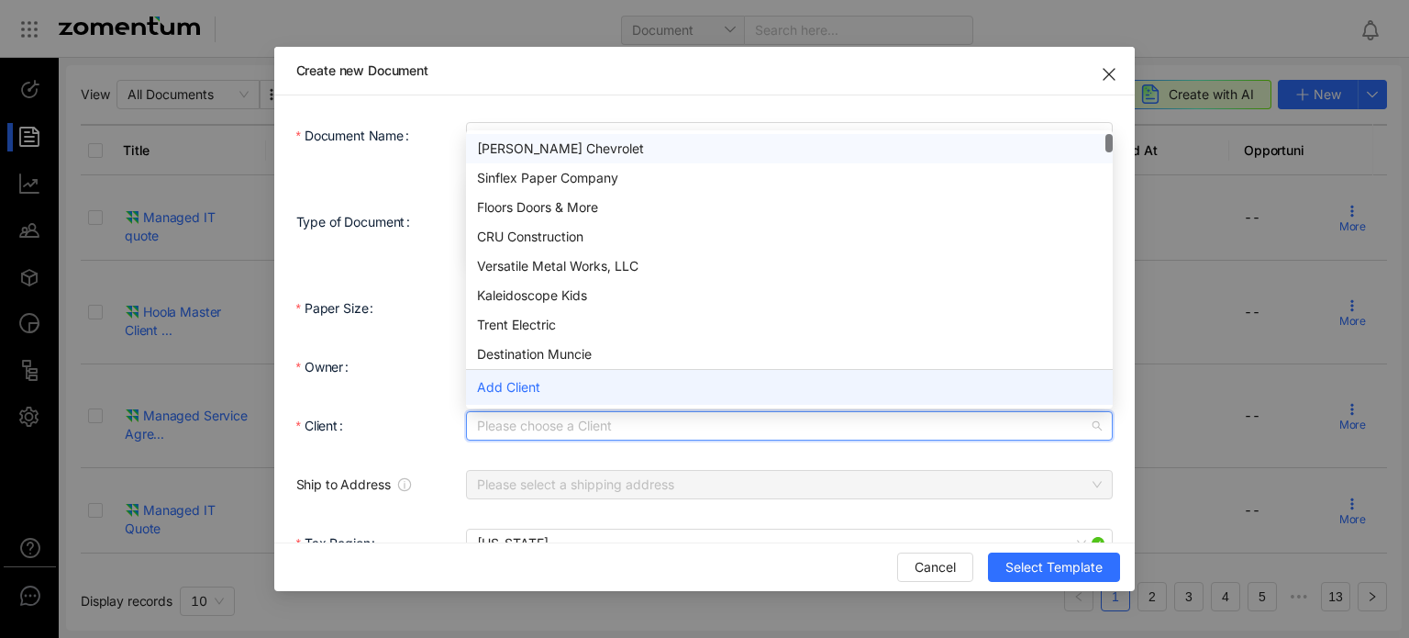
type input "*"
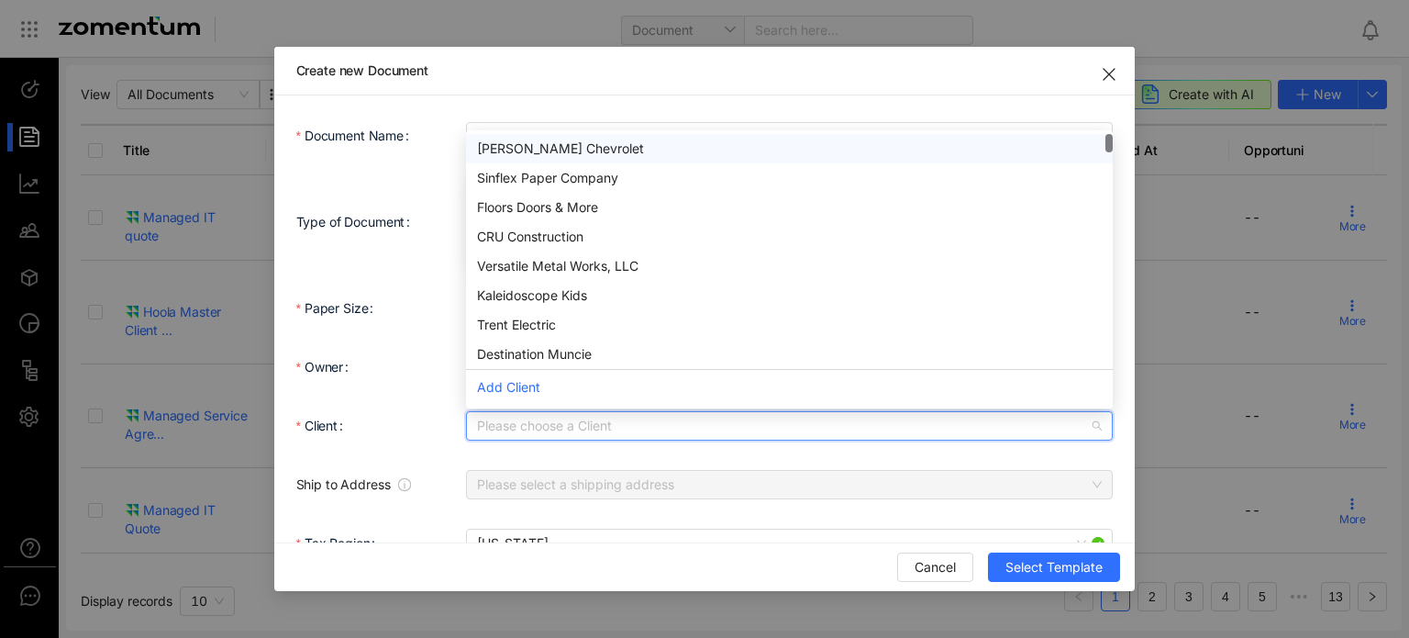
click at [1116, 82] on span "Close" at bounding box center [1108, 72] width 51 height 51
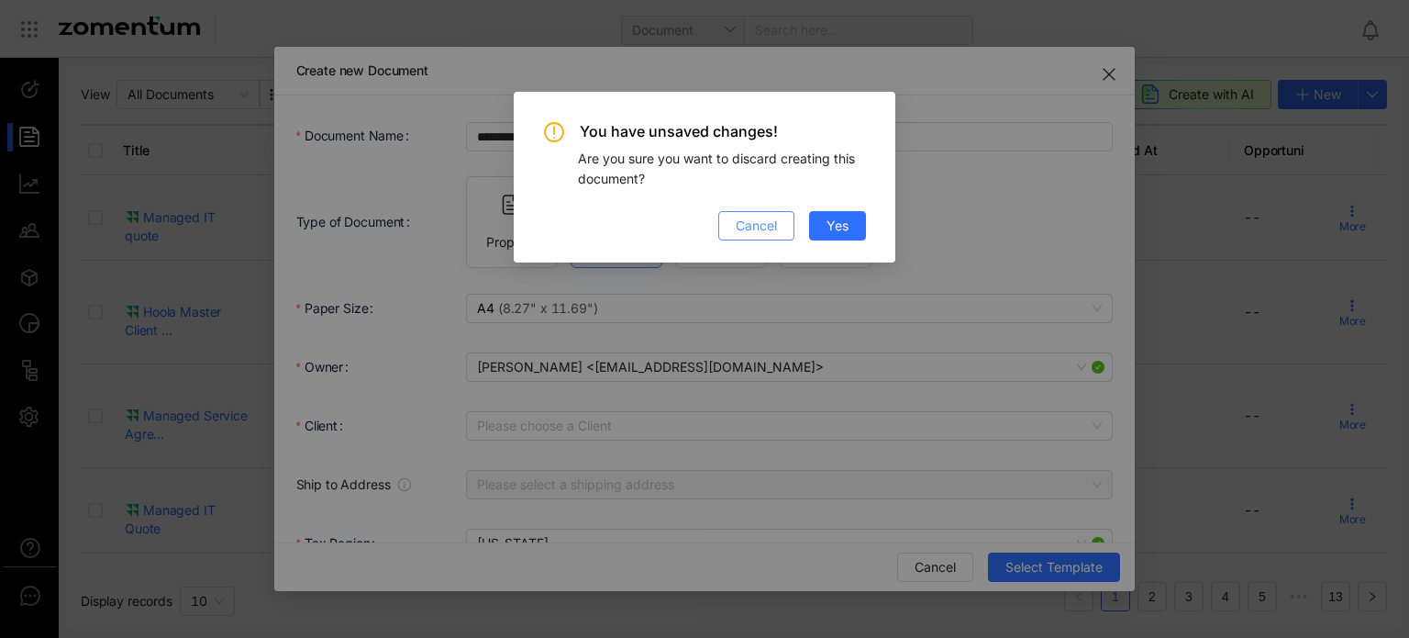
click at [755, 215] on button "Cancel" at bounding box center [756, 225] width 76 height 29
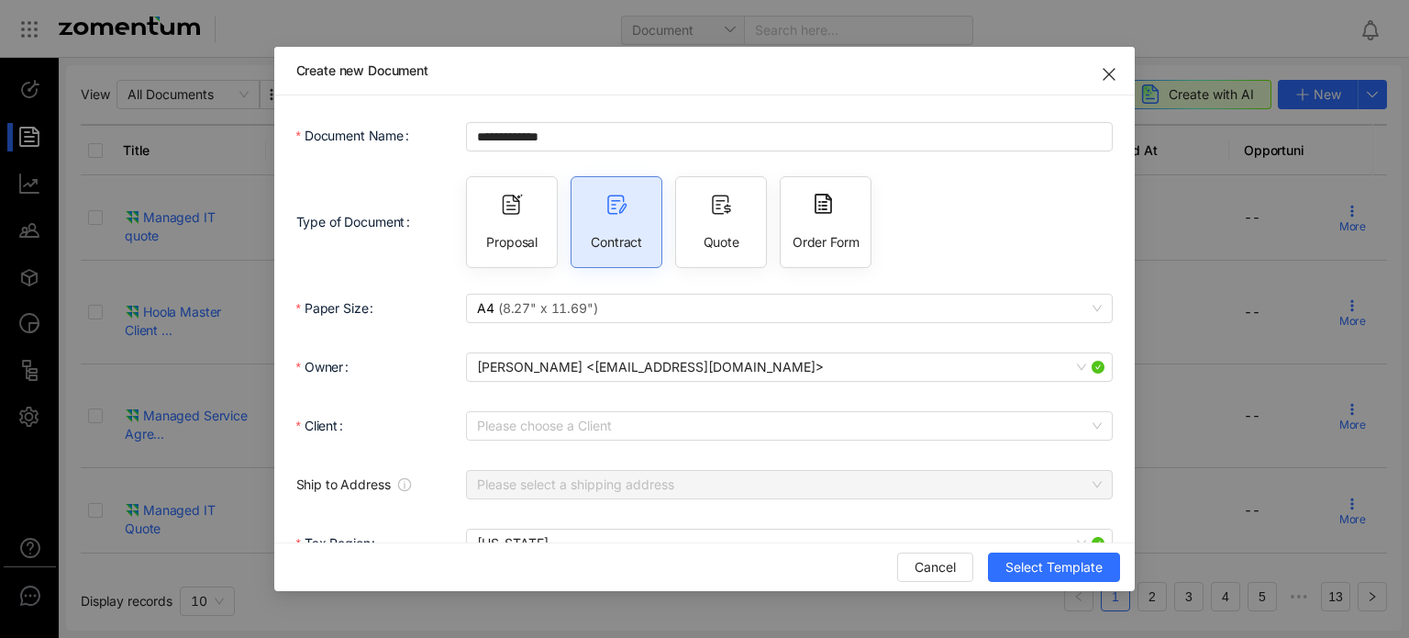
click at [1114, 76] on use "Close" at bounding box center [1109, 74] width 11 height 11
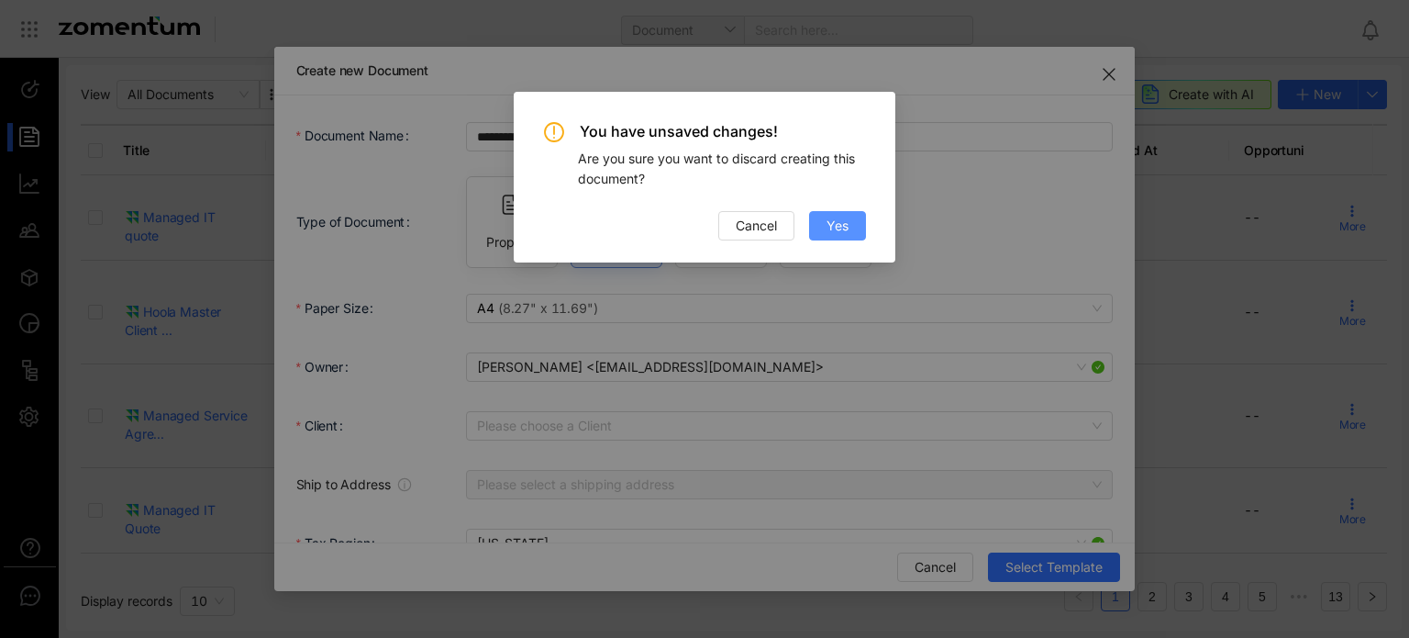
click at [844, 239] on button "Yes" at bounding box center [837, 225] width 57 height 29
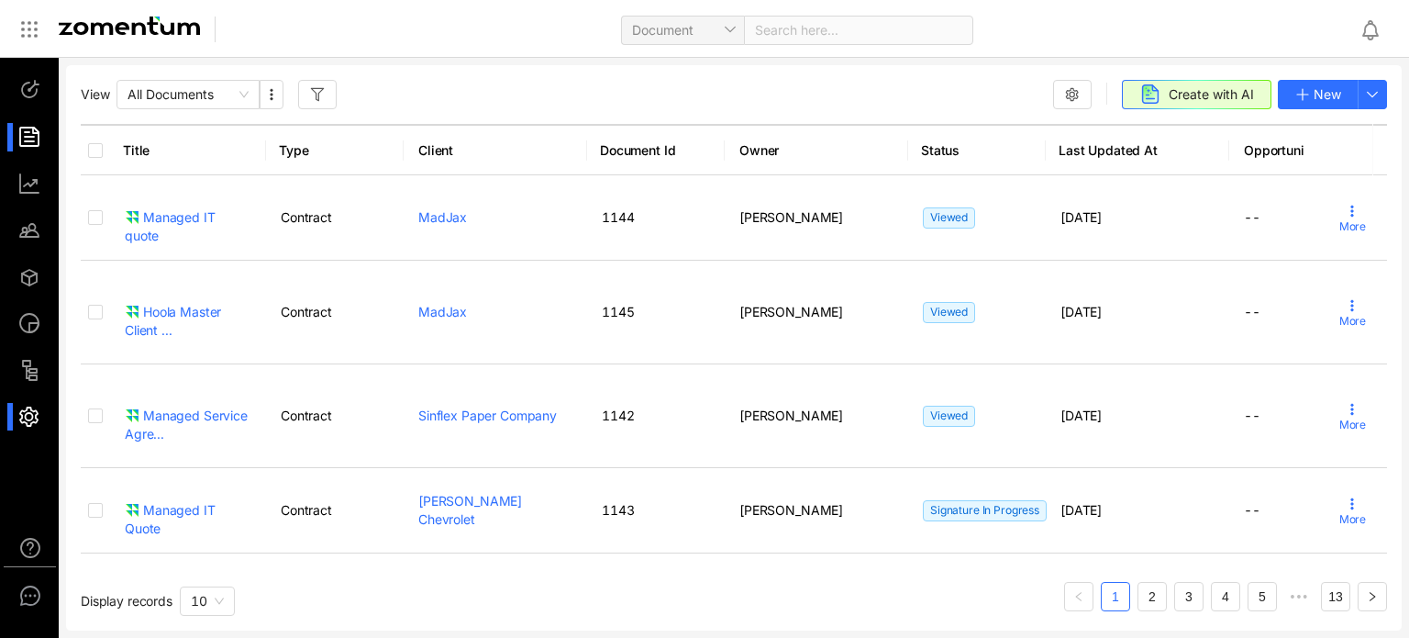
click at [12, 417] on li at bounding box center [29, 417] width 44 height 28
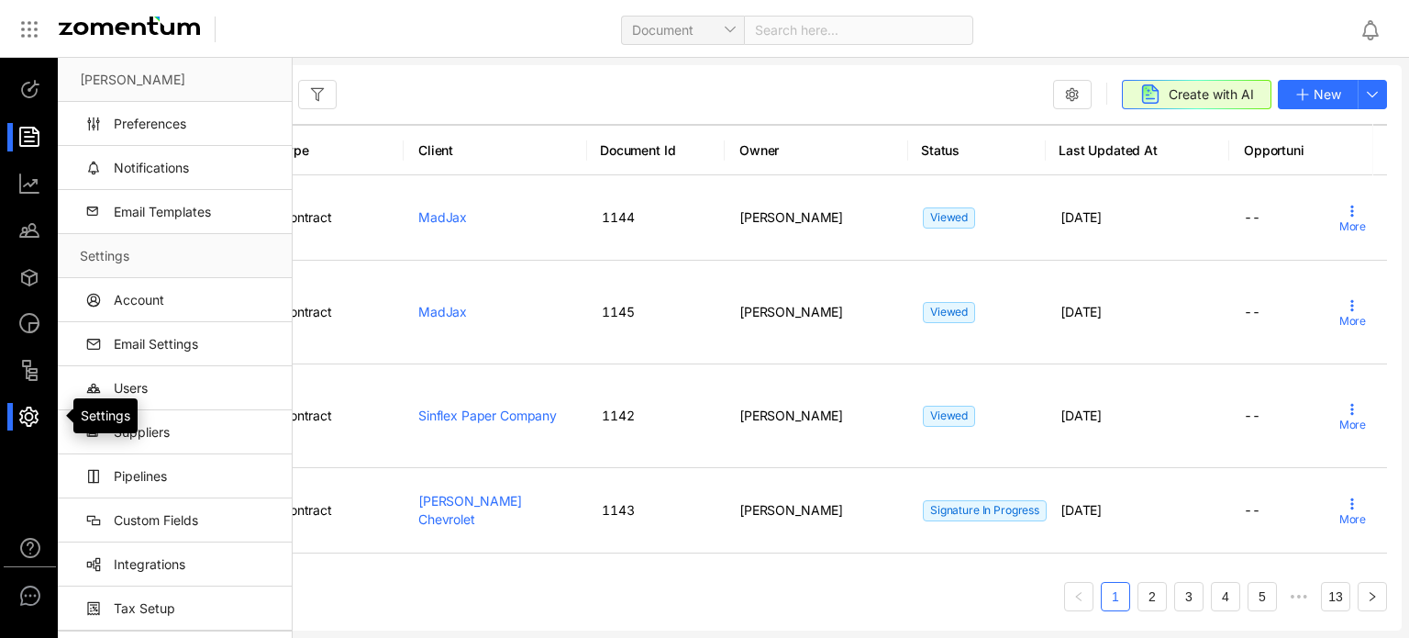
click at [21, 422] on div at bounding box center [37, 417] width 39 height 28
click at [1326, 94] on span "New" at bounding box center [1328, 94] width 28 height 20
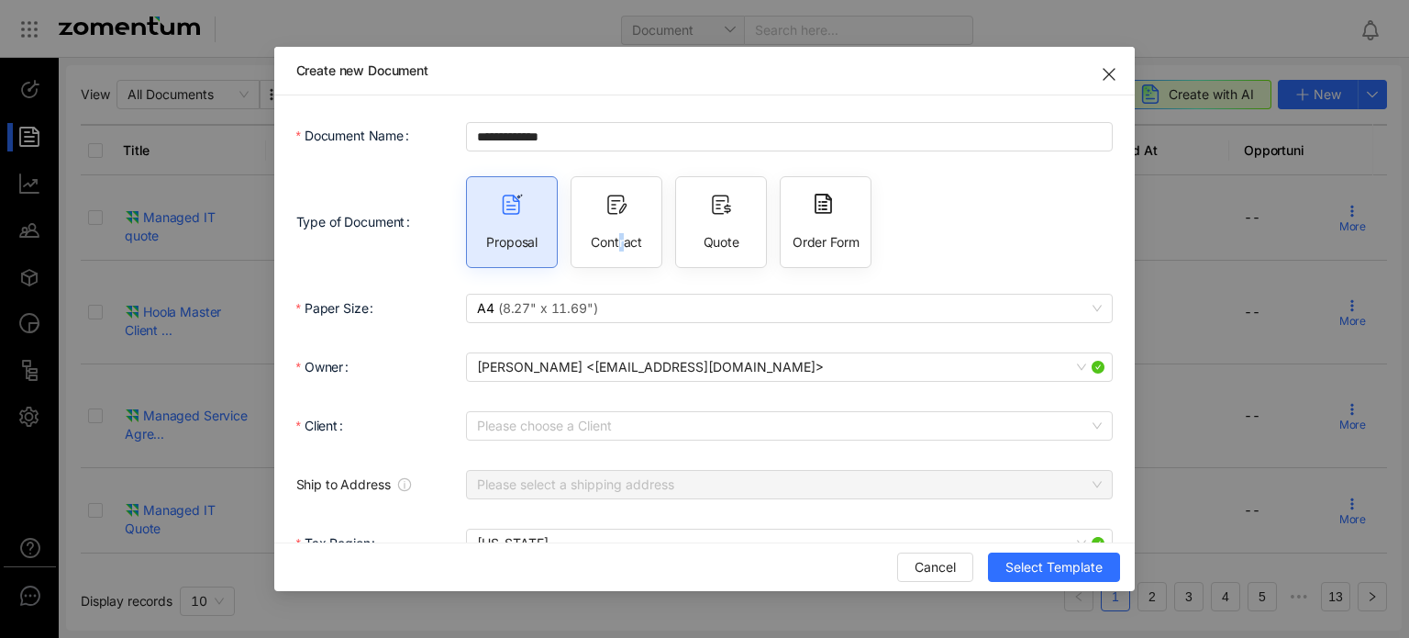
click at [611, 229] on div "Contract" at bounding box center [617, 222] width 92 height 92
type input "**********"
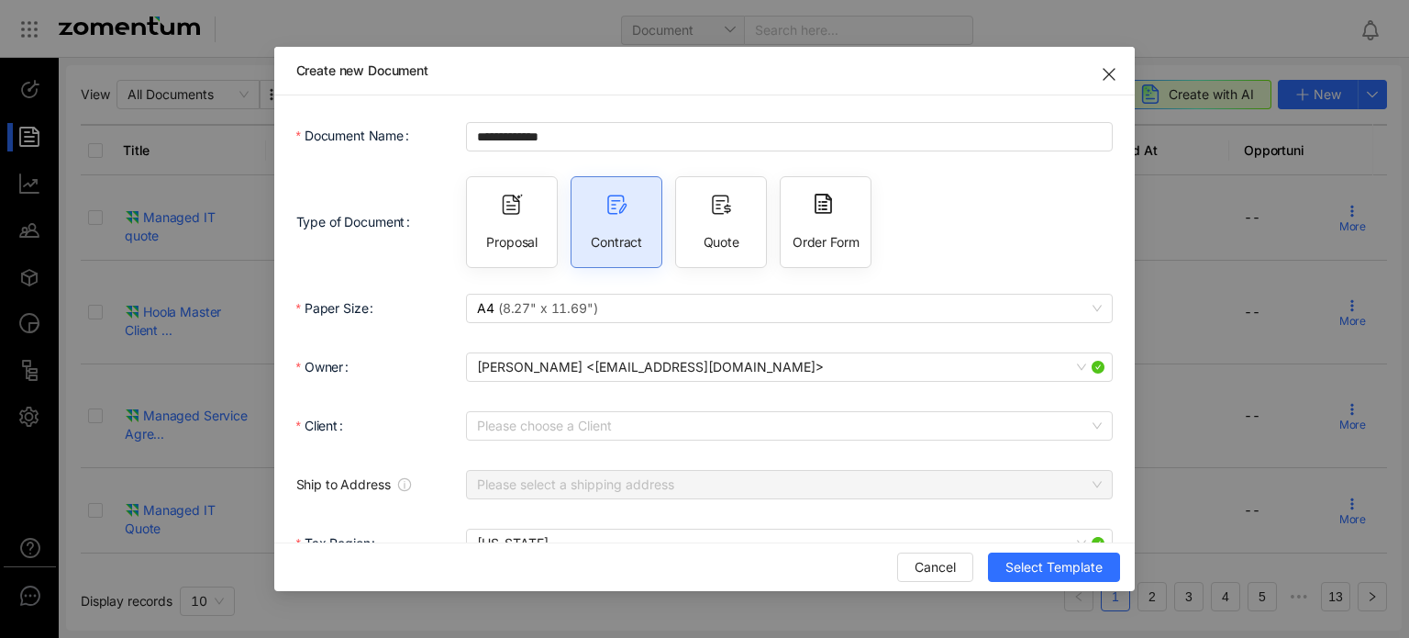
click at [995, 214] on div "Proposal Contract Quote Order Form" at bounding box center [789, 222] width 647 height 92
click at [910, 415] on input "Client" at bounding box center [783, 426] width 612 height 28
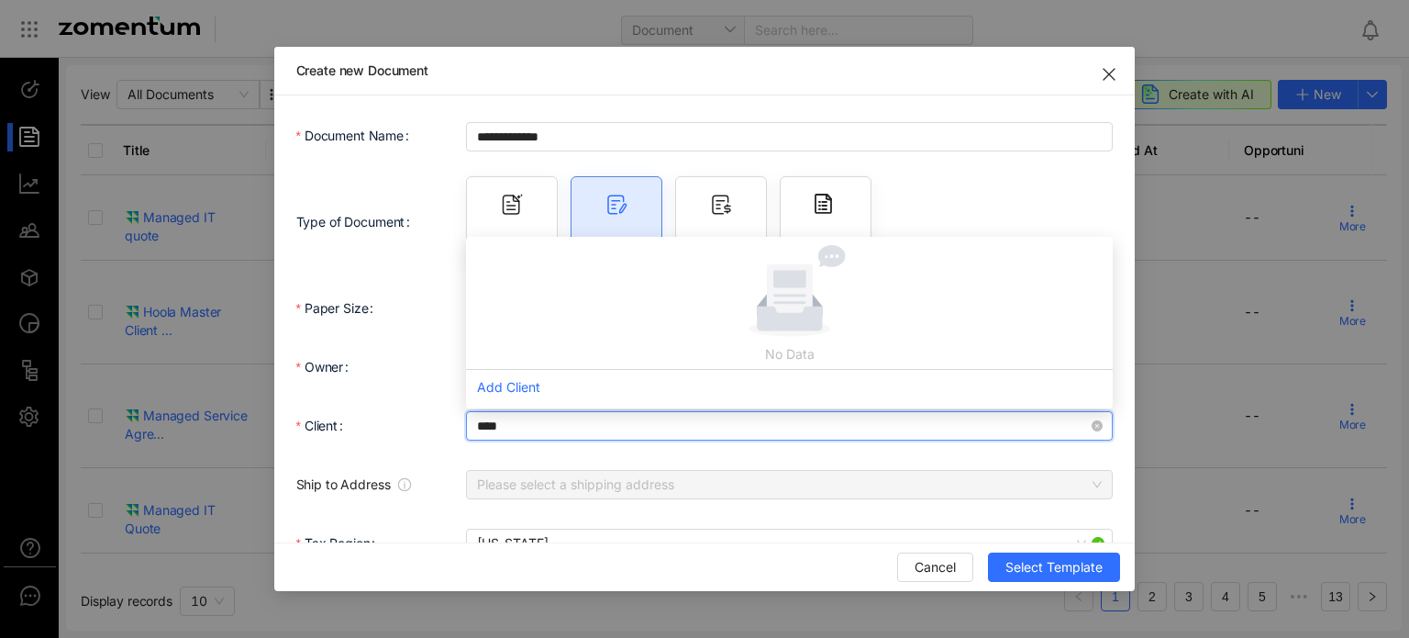
type input "*****"
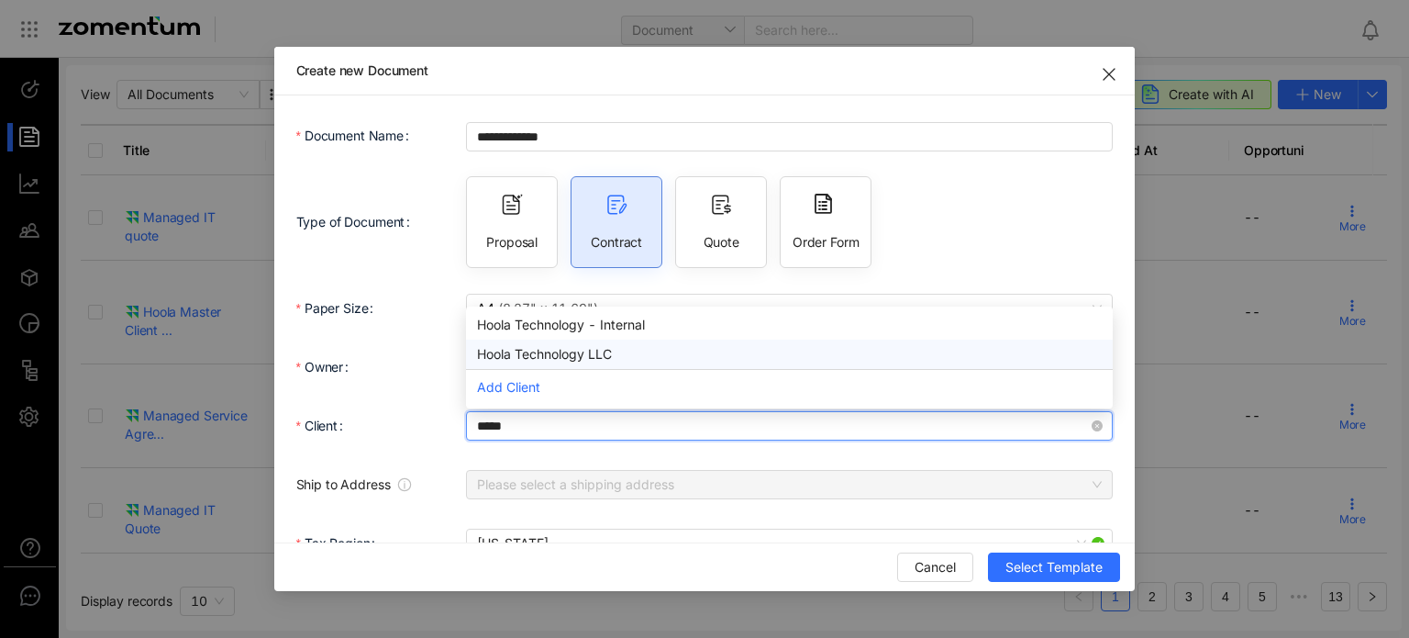
click at [583, 360] on div "Hoola Technology LLC" at bounding box center [789, 354] width 625 height 20
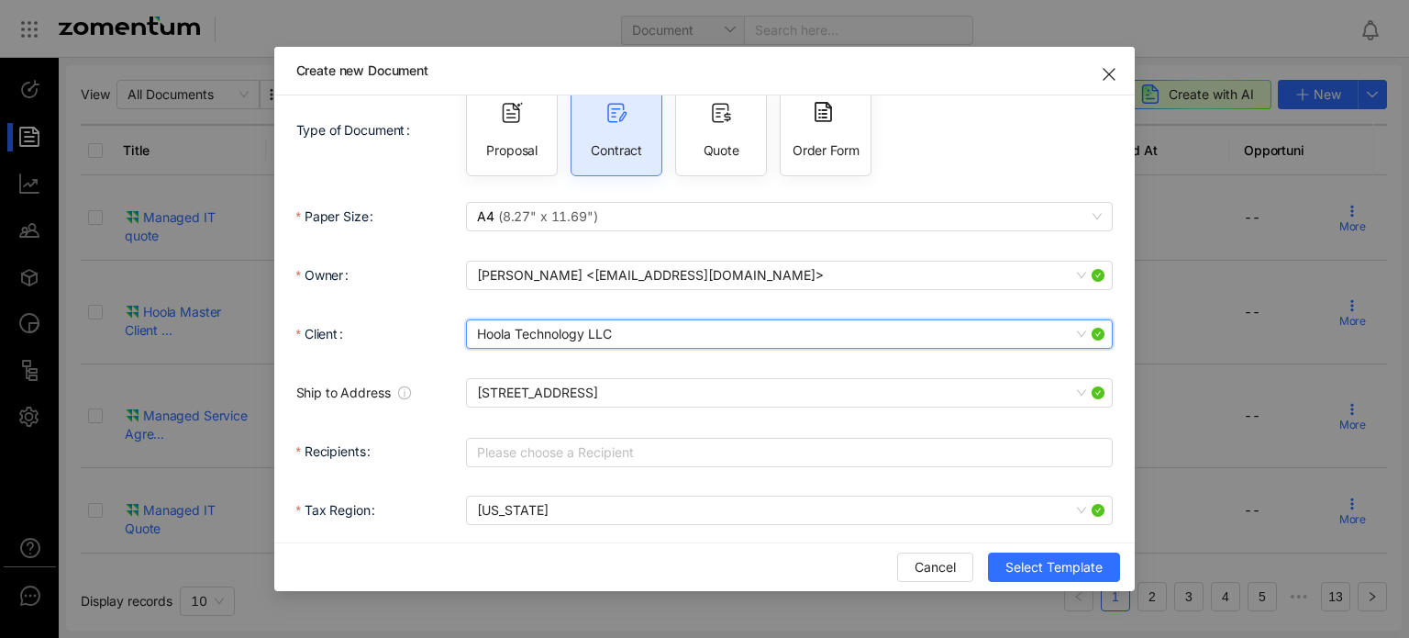
scroll to position [183, 0]
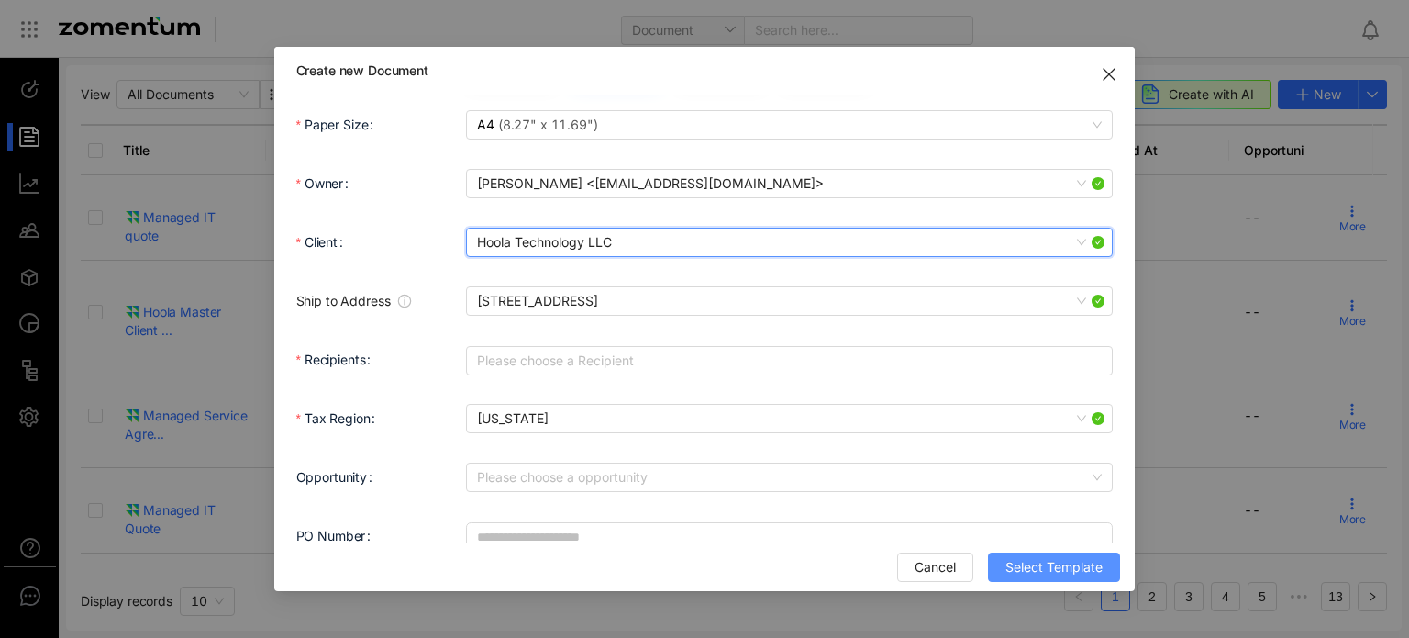
click at [1038, 568] on span "Select Template" at bounding box center [1053, 567] width 97 height 20
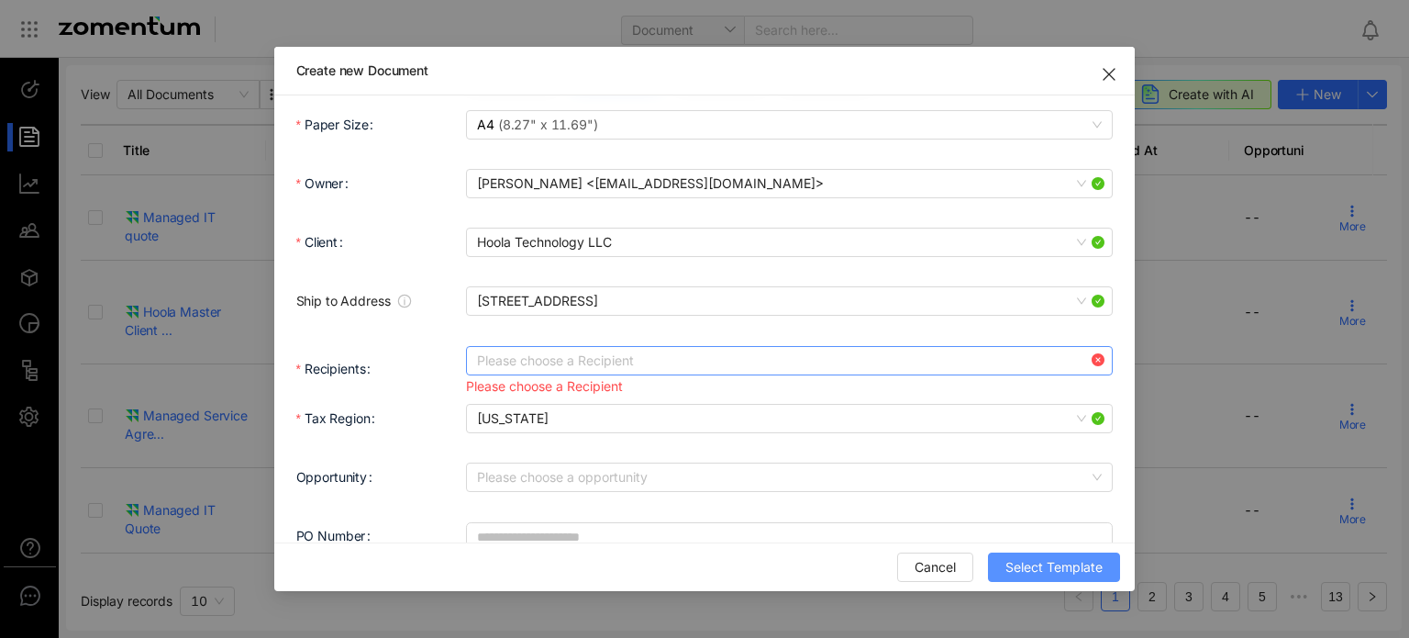
click at [788, 359] on div "Please choose a Recipient" at bounding box center [789, 360] width 647 height 29
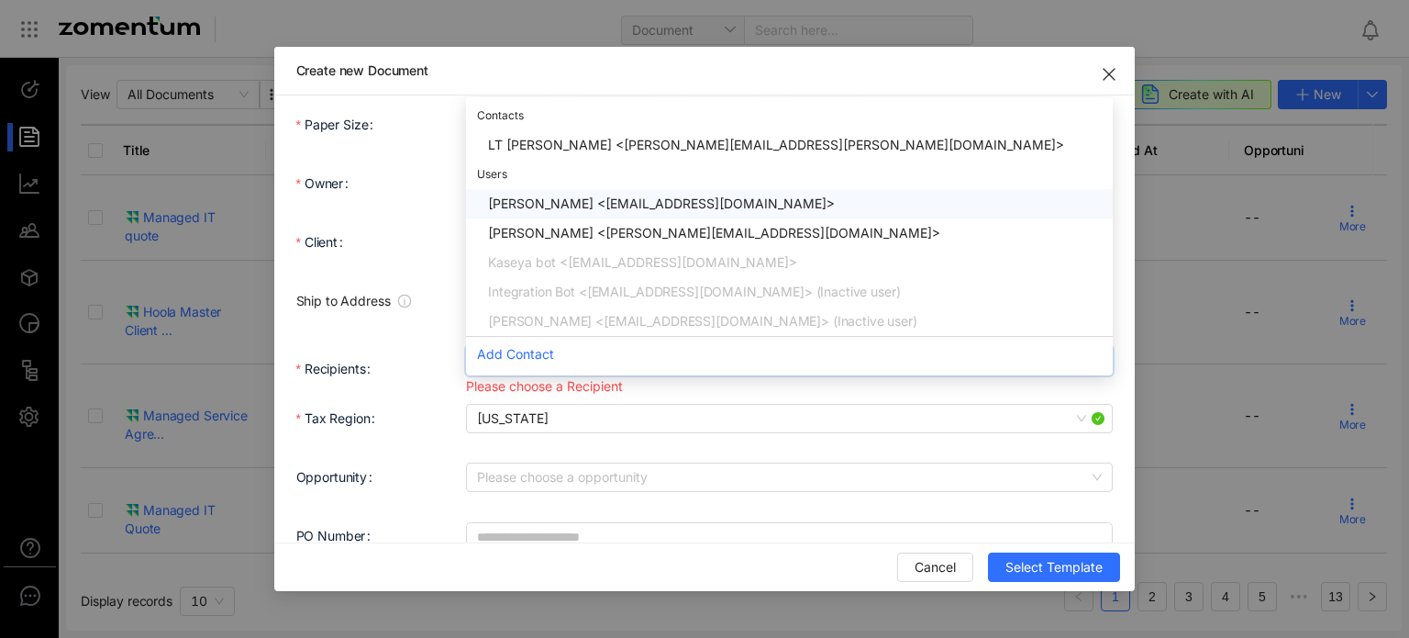
click at [642, 198] on div "[PERSON_NAME] <[EMAIL_ADDRESS][DOMAIN_NAME]>" at bounding box center [795, 204] width 614 height 20
click at [522, 201] on div "[PERSON_NAME] <[EMAIL_ADDRESS][DOMAIN_NAME]>" at bounding box center [788, 203] width 601 height 20
click at [467, 584] on div "Cancel Select Template" at bounding box center [704, 566] width 861 height 49
click at [730, 353] on div "Please choose a Recipient d1642c8fa7904ee0a32e2fc55777bb6c 8efdf99f8077478bac2c…" at bounding box center [789, 360] width 647 height 29
click at [678, 230] on div "[PERSON_NAME] <[PERSON_NAME][EMAIL_ADDRESS][DOMAIN_NAME]>" at bounding box center [795, 233] width 614 height 20
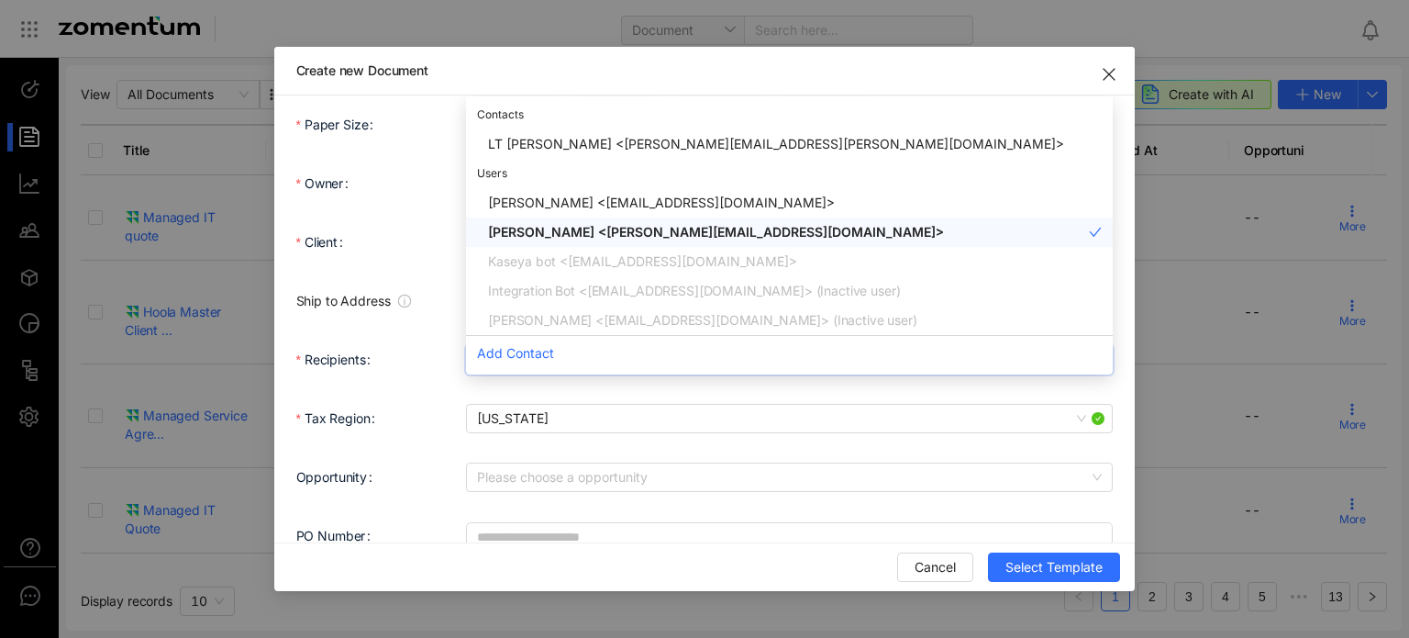
click at [638, 553] on div "Cancel Select Template" at bounding box center [705, 566] width 832 height 29
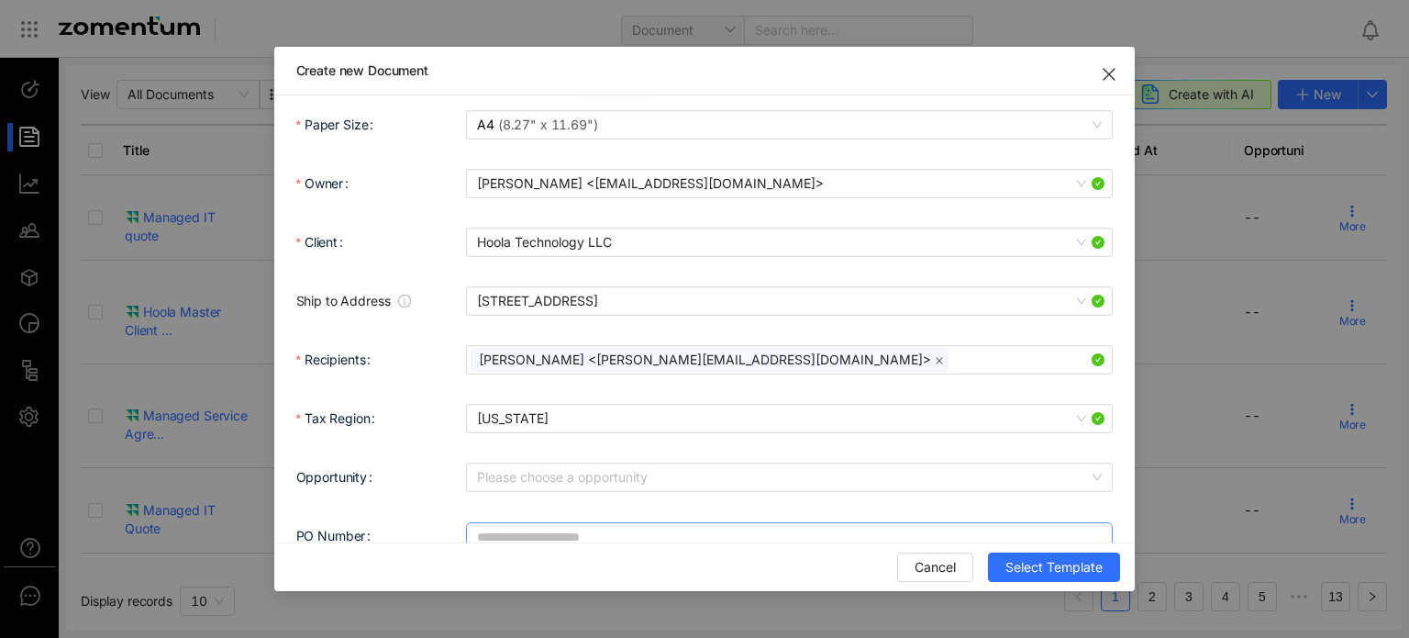
scroll to position [216, 0]
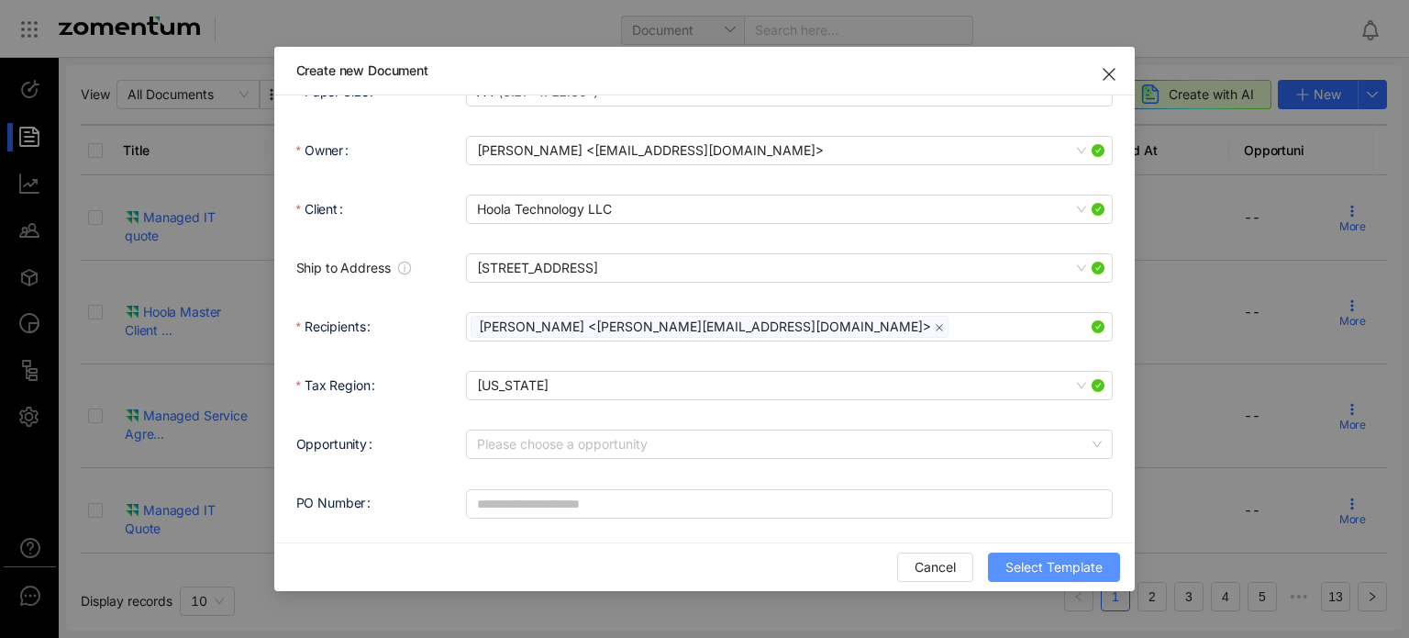
click at [1067, 557] on span "Select Template" at bounding box center [1053, 567] width 97 height 20
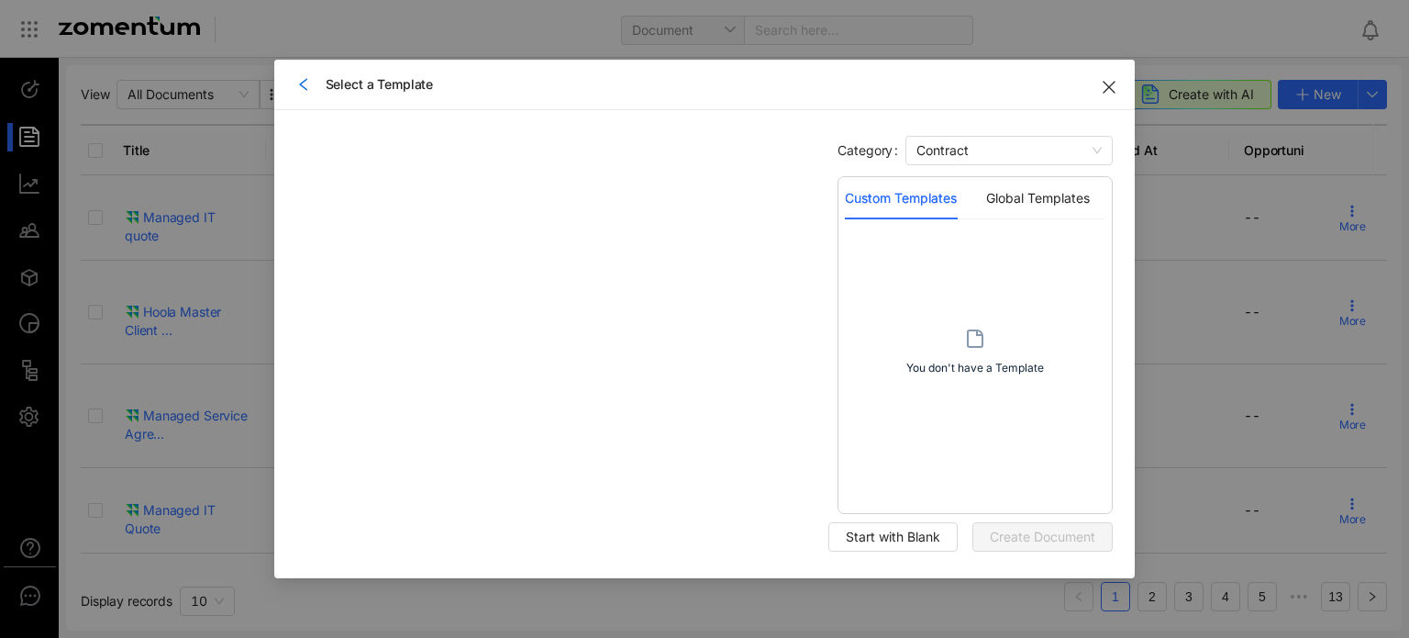
scroll to position [0, 0]
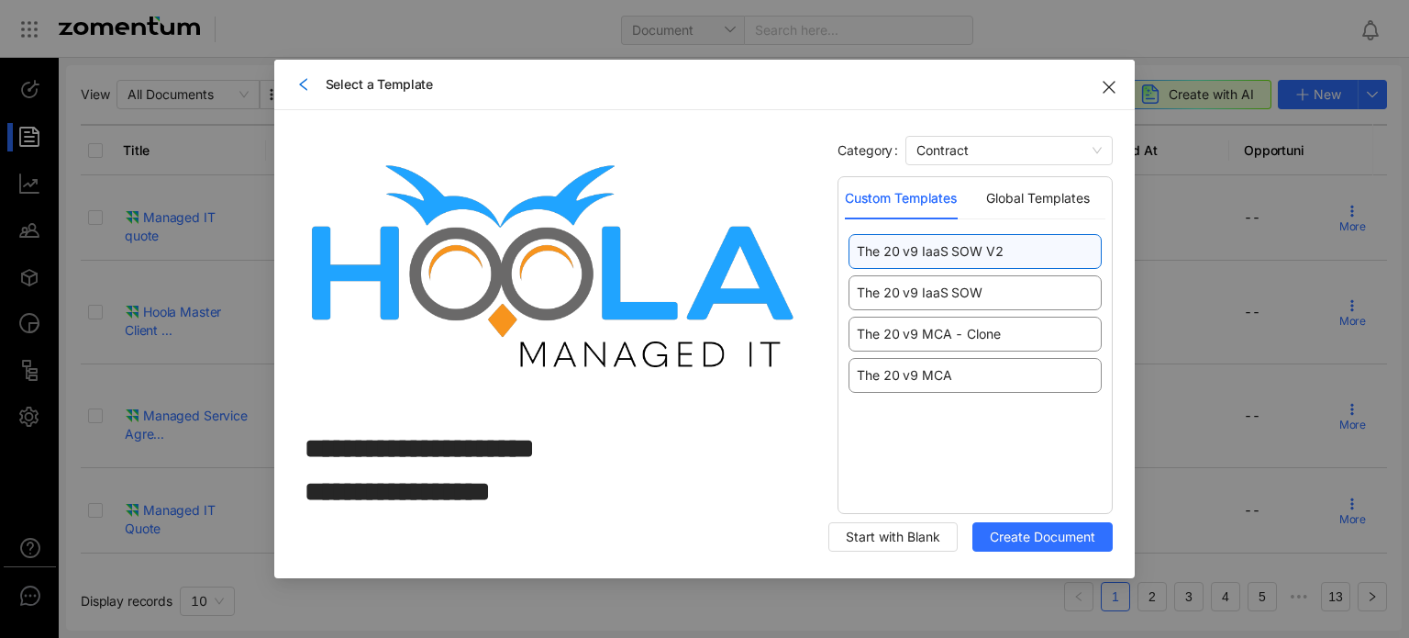
click at [1020, 260] on div "The 20 v9 IaaS SOW V2" at bounding box center [975, 251] width 253 height 35
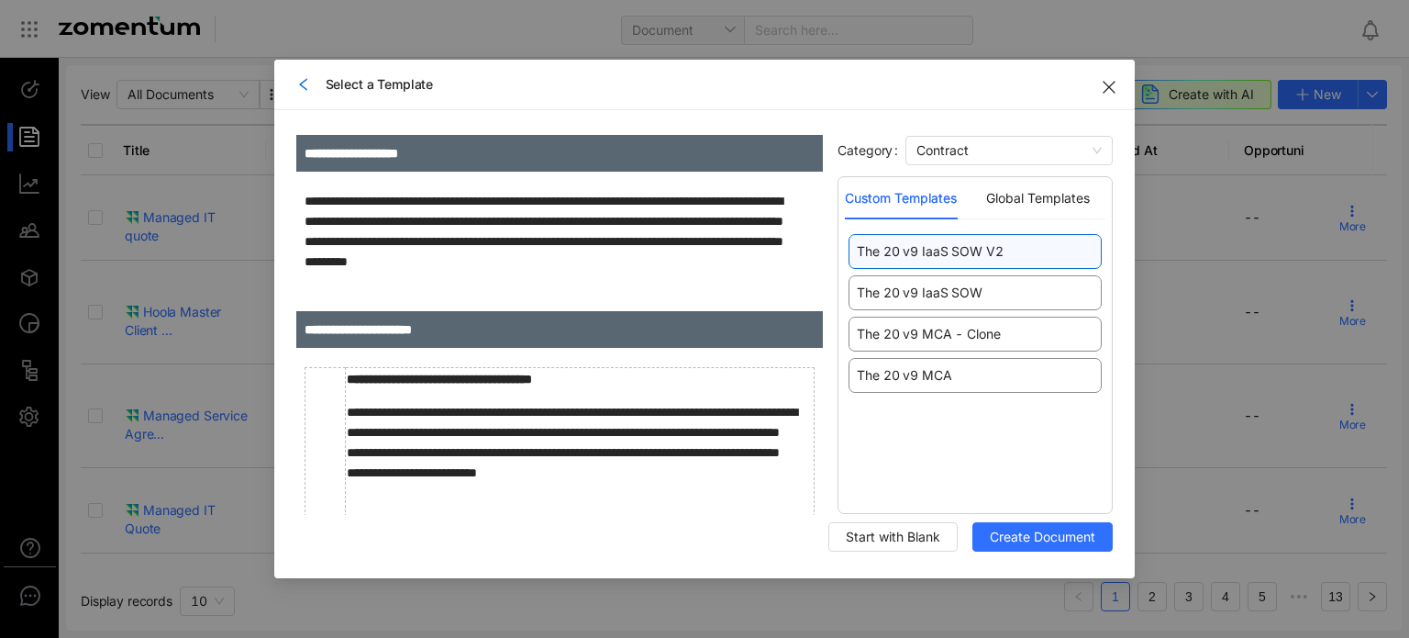
scroll to position [826, 0]
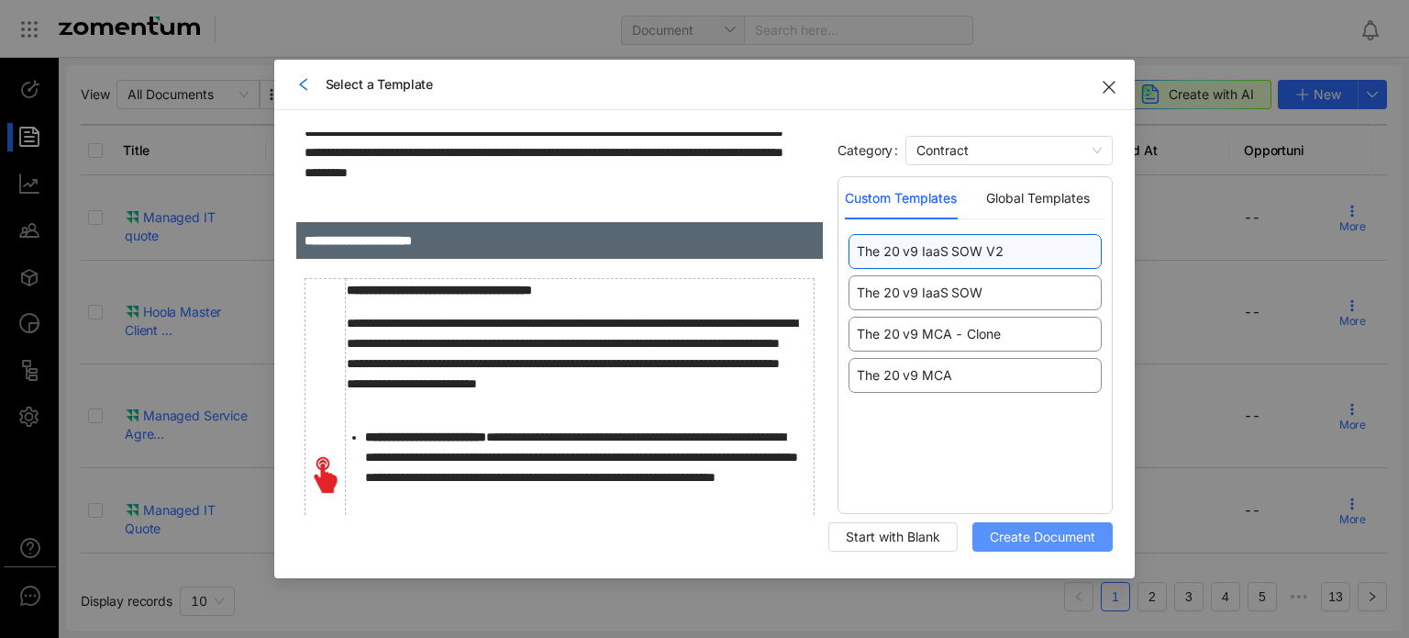
click at [1069, 539] on span "Create Document" at bounding box center [1042, 537] width 105 height 20
